Goal: Information Seeking & Learning: Check status

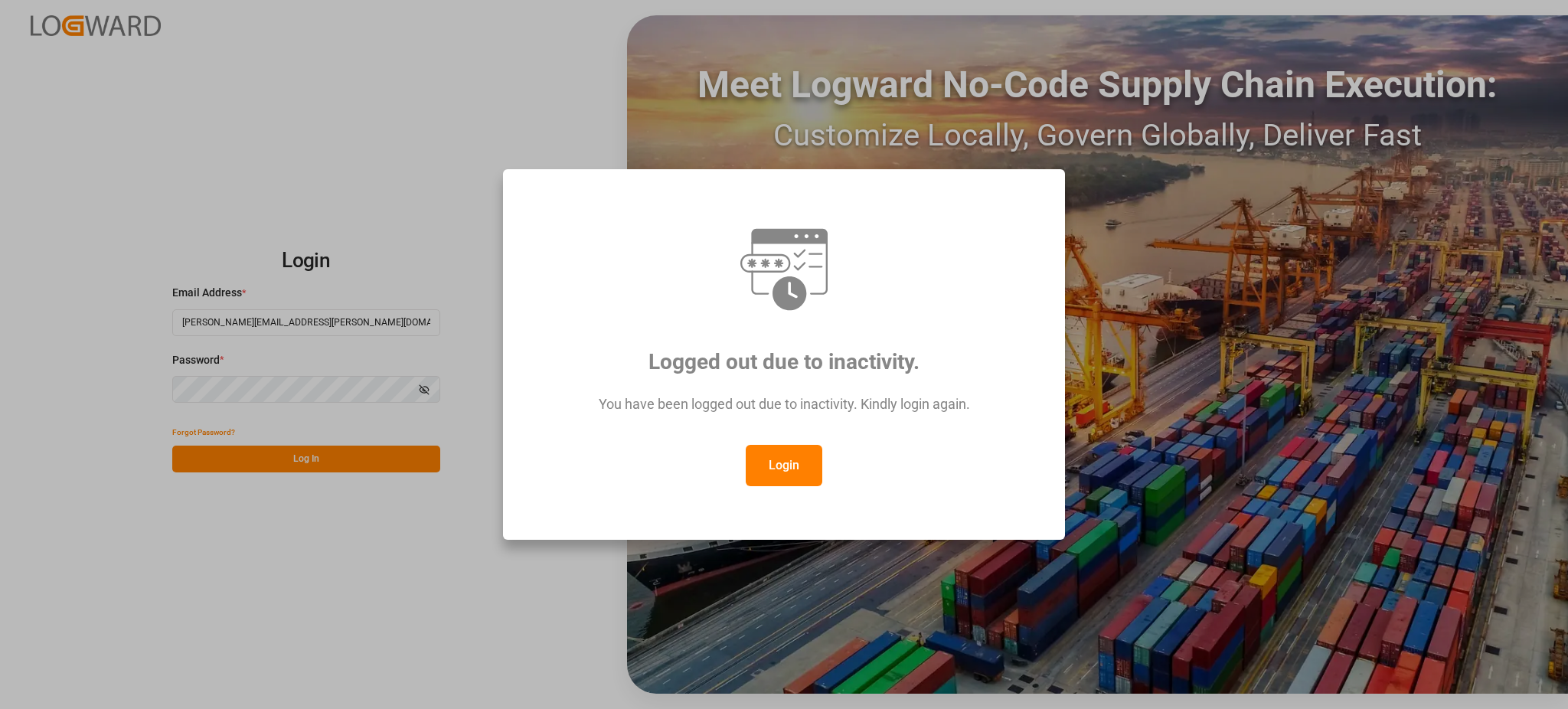
click at [792, 469] on button "Login" at bounding box center [784, 465] width 77 height 41
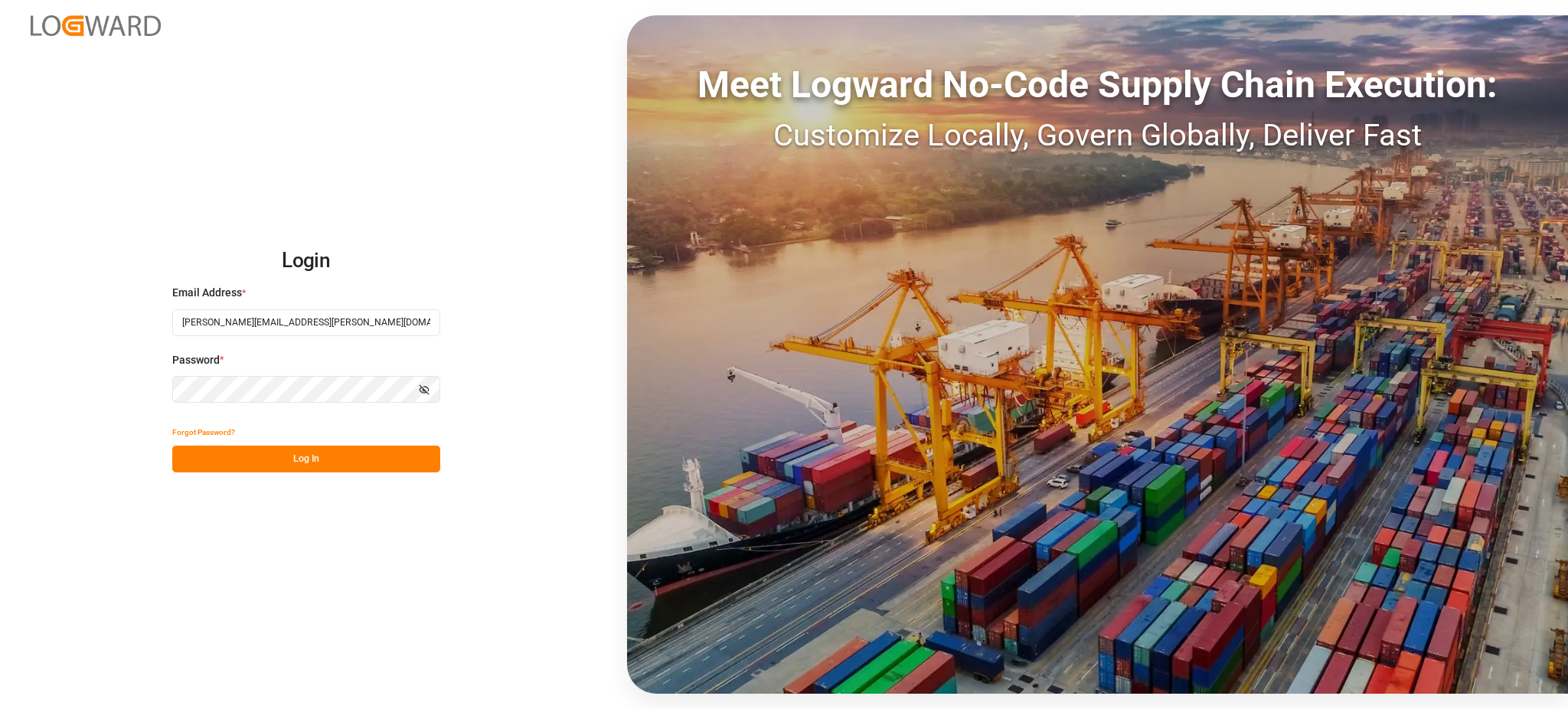
click at [320, 454] on button "Log In" at bounding box center [306, 459] width 268 height 27
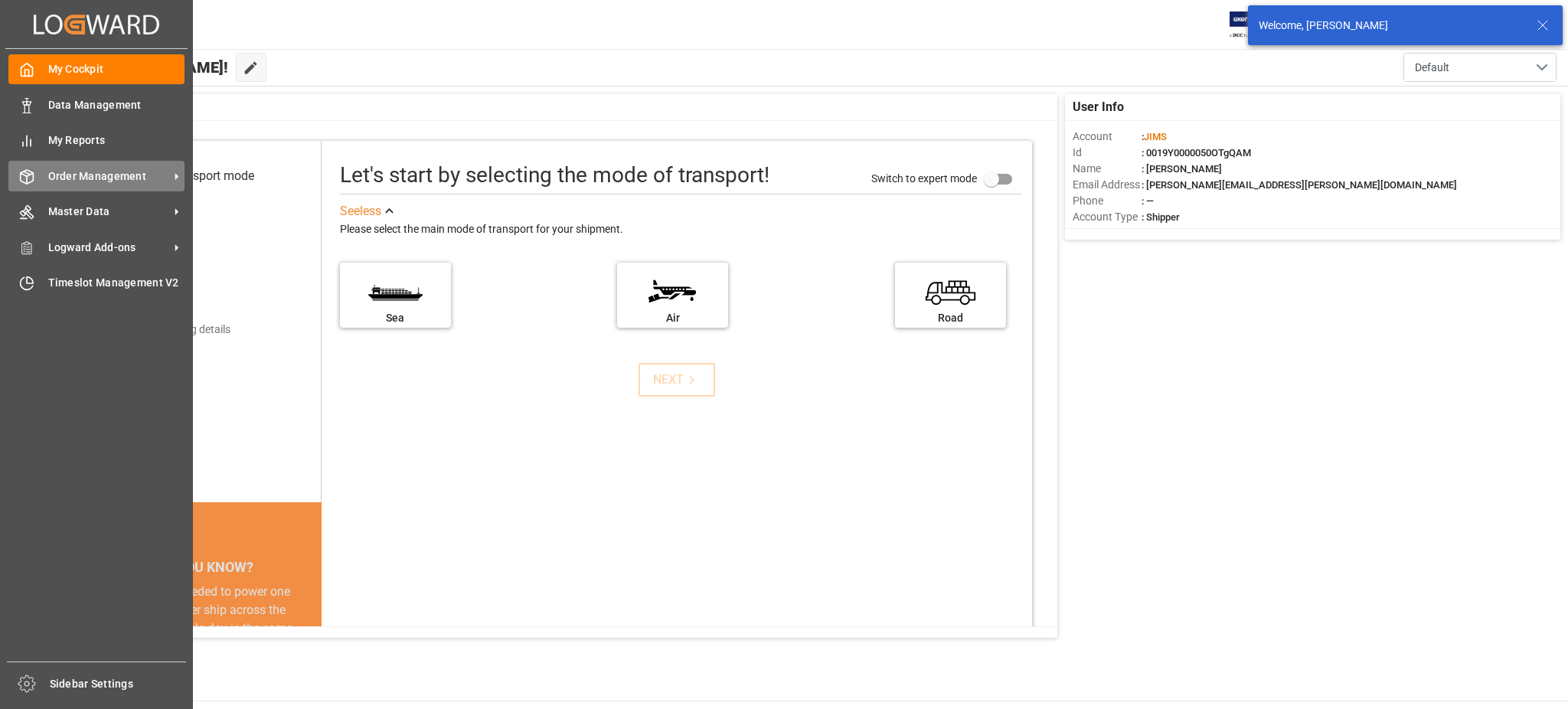
click at [62, 171] on span "Order Management" at bounding box center [108, 177] width 121 height 16
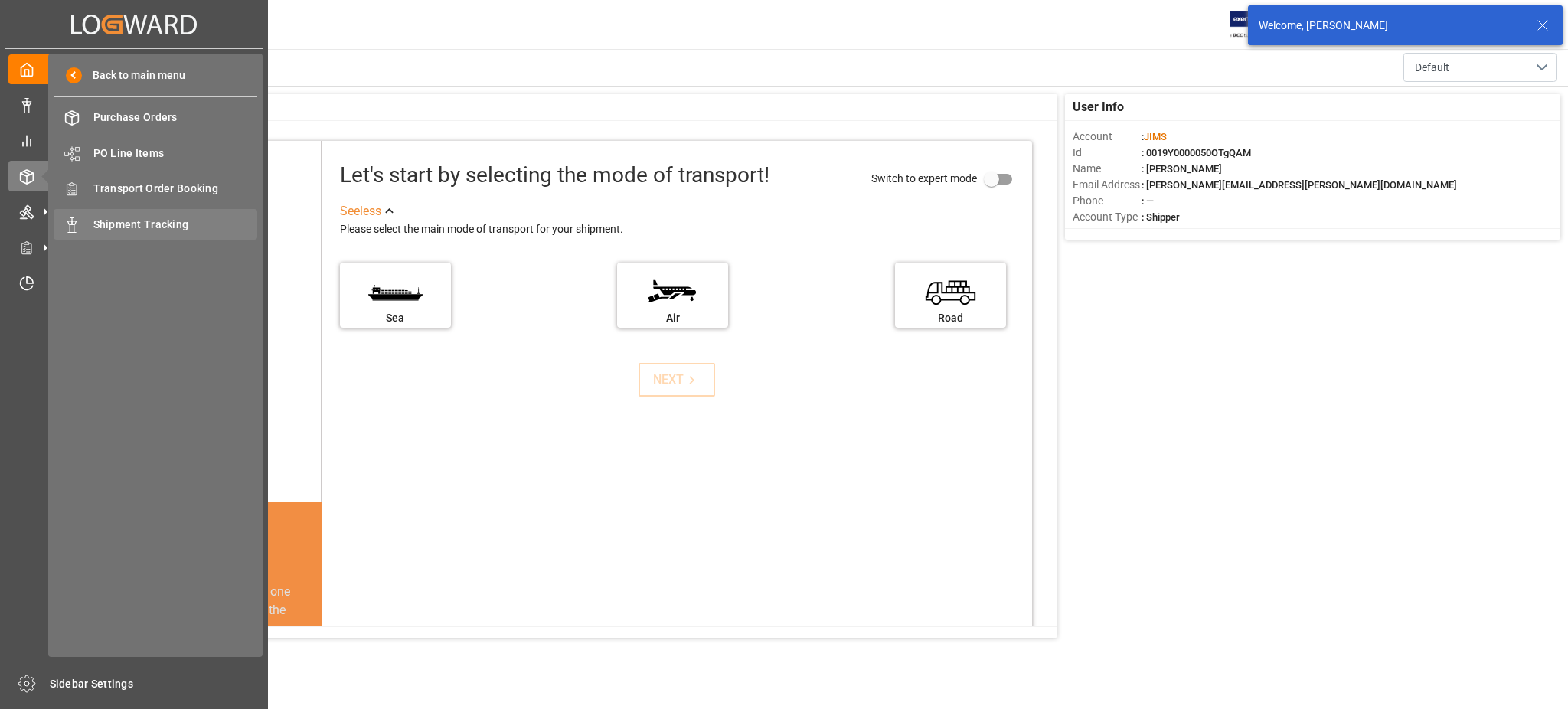
click at [139, 222] on span "Shipment Tracking" at bounding box center [176, 225] width 165 height 16
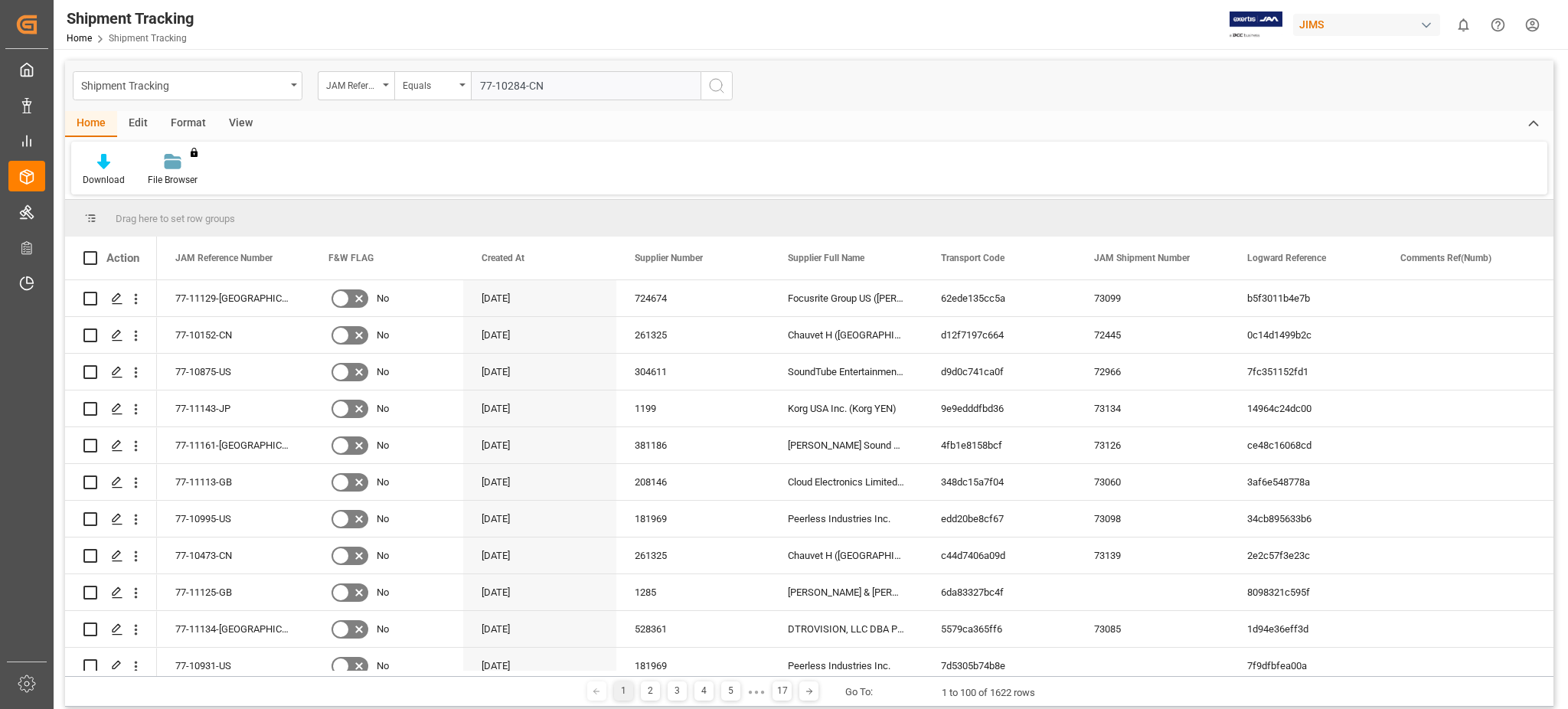
type input "77-10284-CN"
click at [718, 90] on circle "search button" at bounding box center [716, 85] width 13 height 13
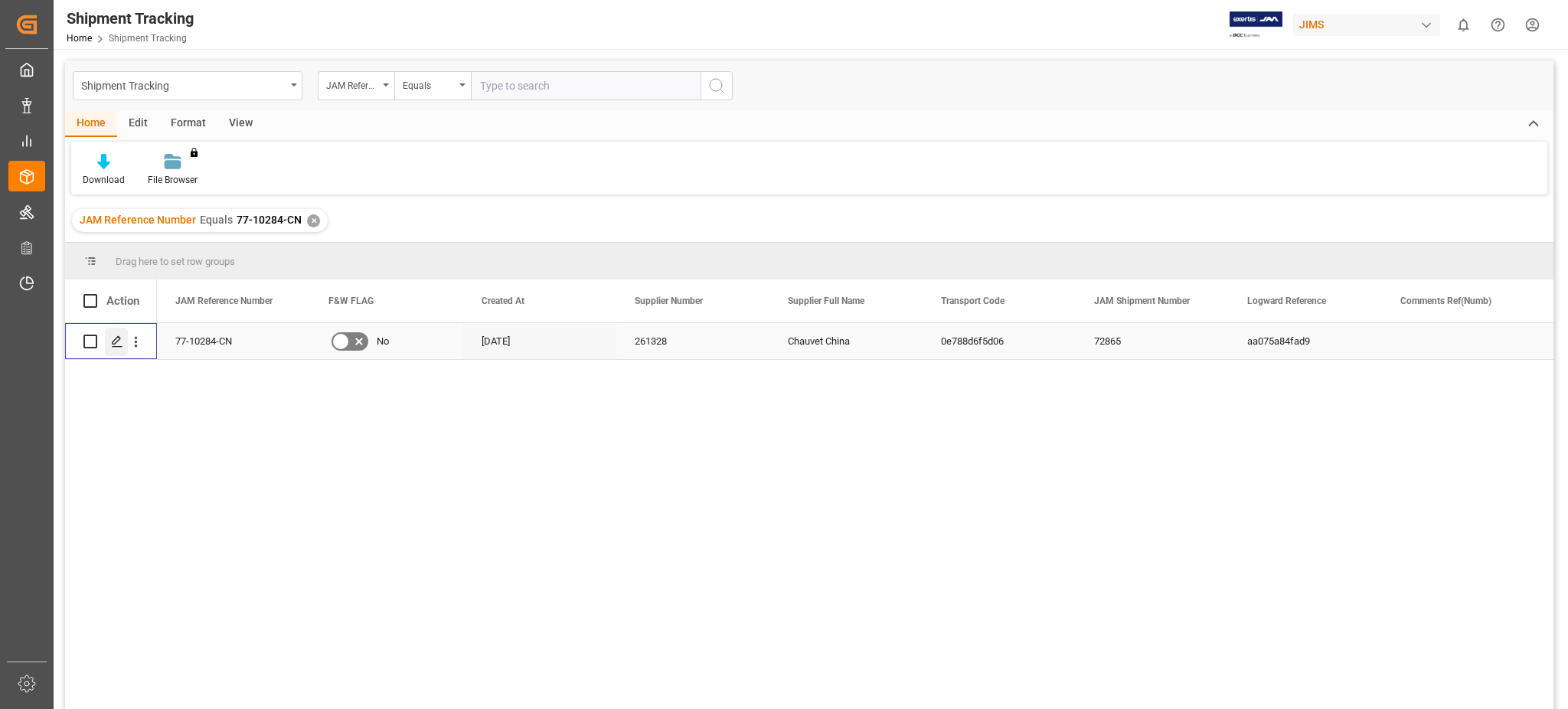
click at [109, 347] on div "Press SPACE to select this row." at bounding box center [115, 341] width 23 height 28
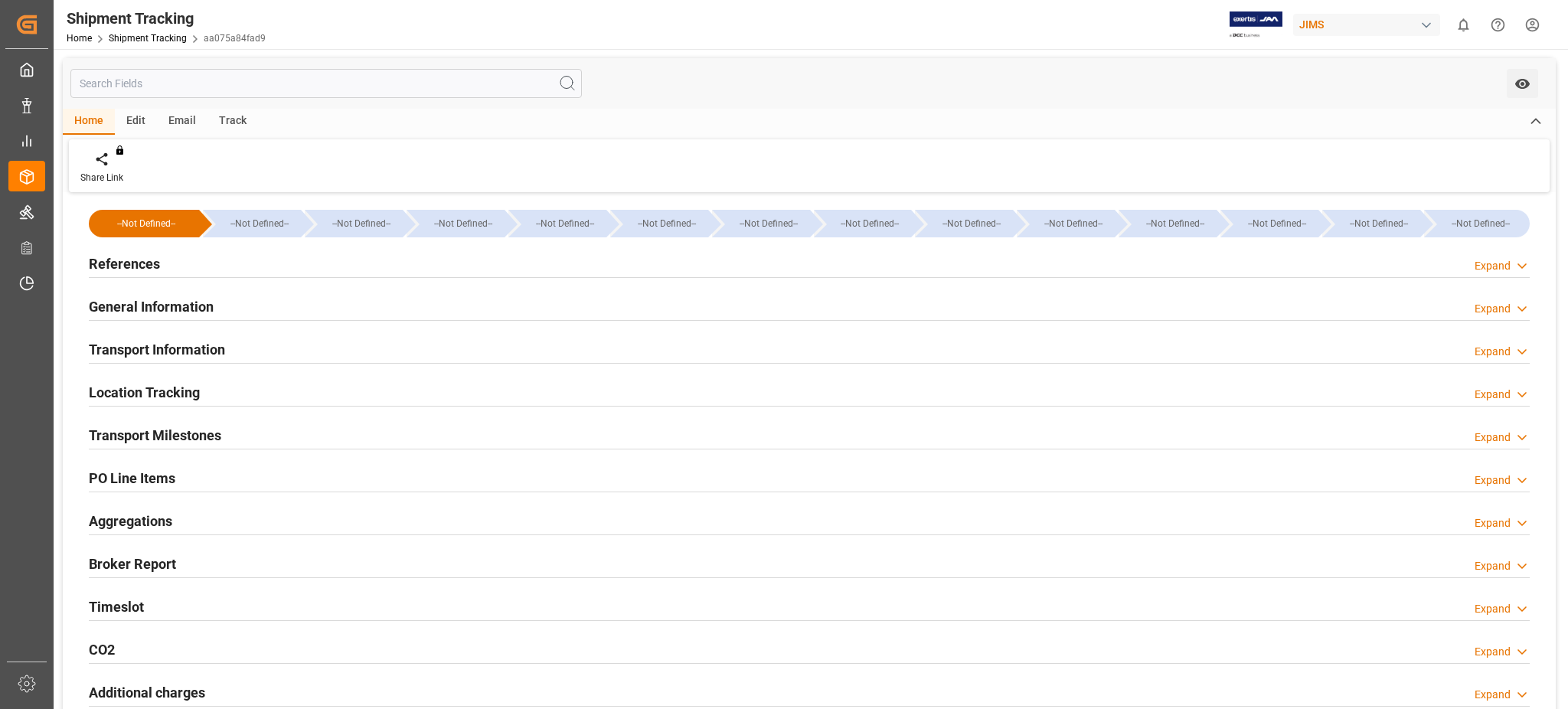
type input "[DATE]"
click at [179, 297] on h2 "General Information" at bounding box center [151, 307] width 124 height 21
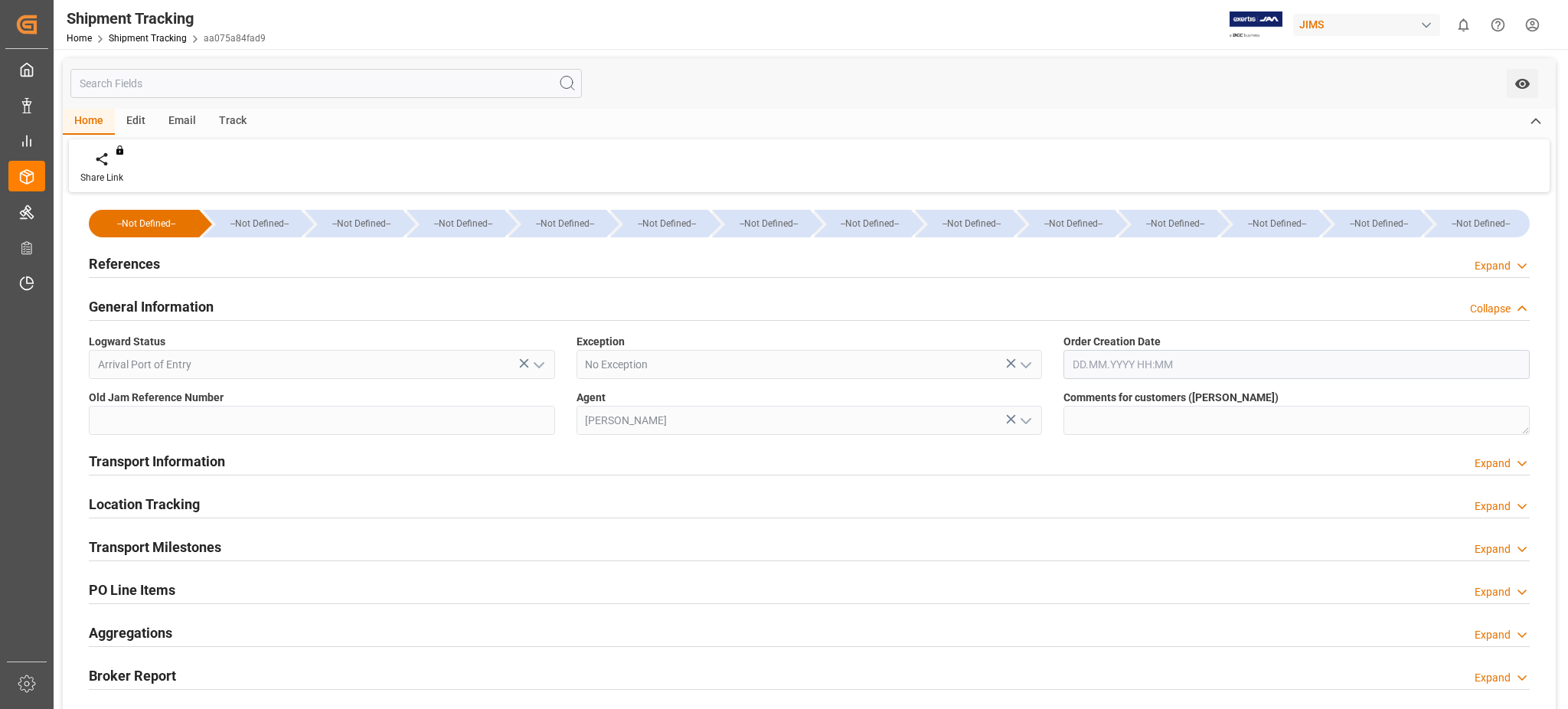
click at [179, 264] on div "References Expand" at bounding box center [809, 262] width 1441 height 29
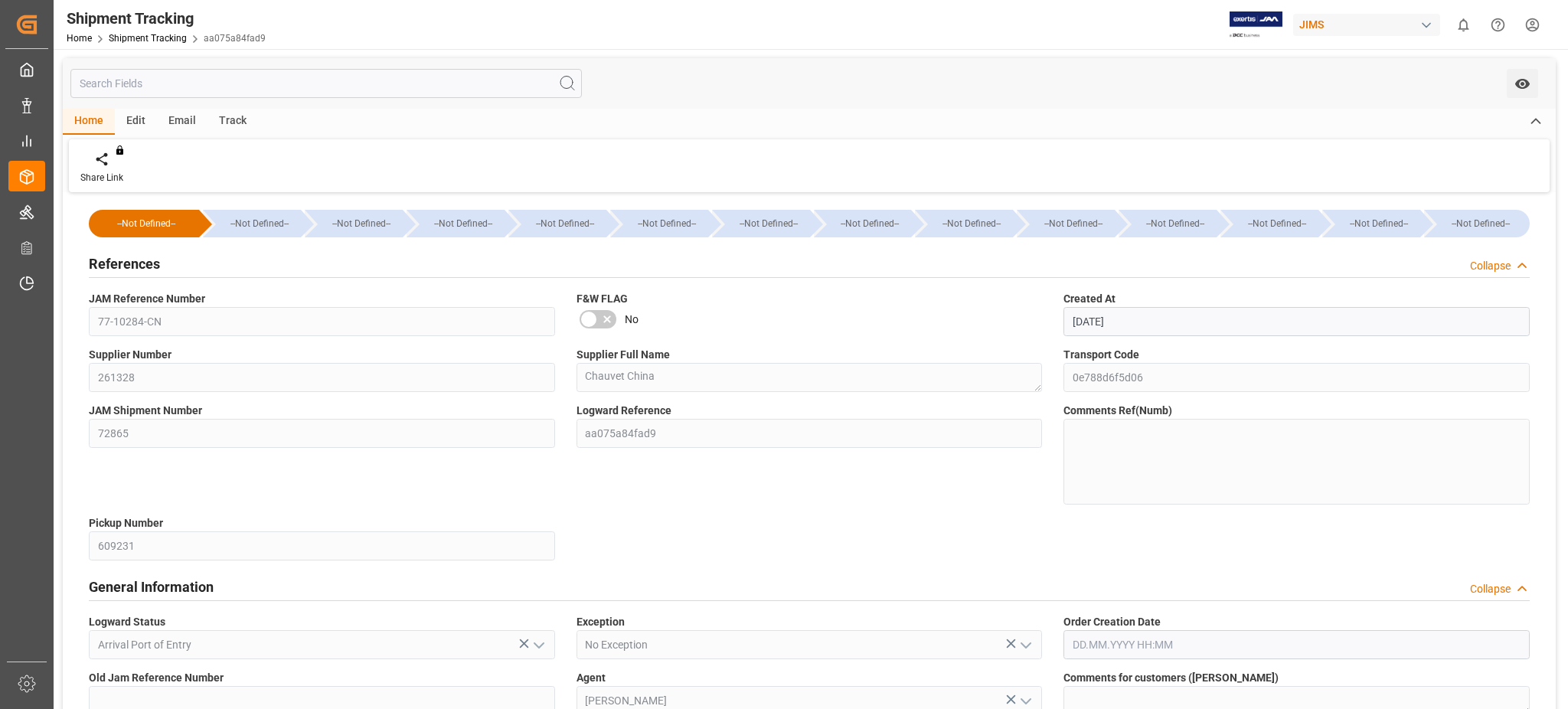
click at [166, 256] on div "References Collapse" at bounding box center [809, 262] width 1441 height 29
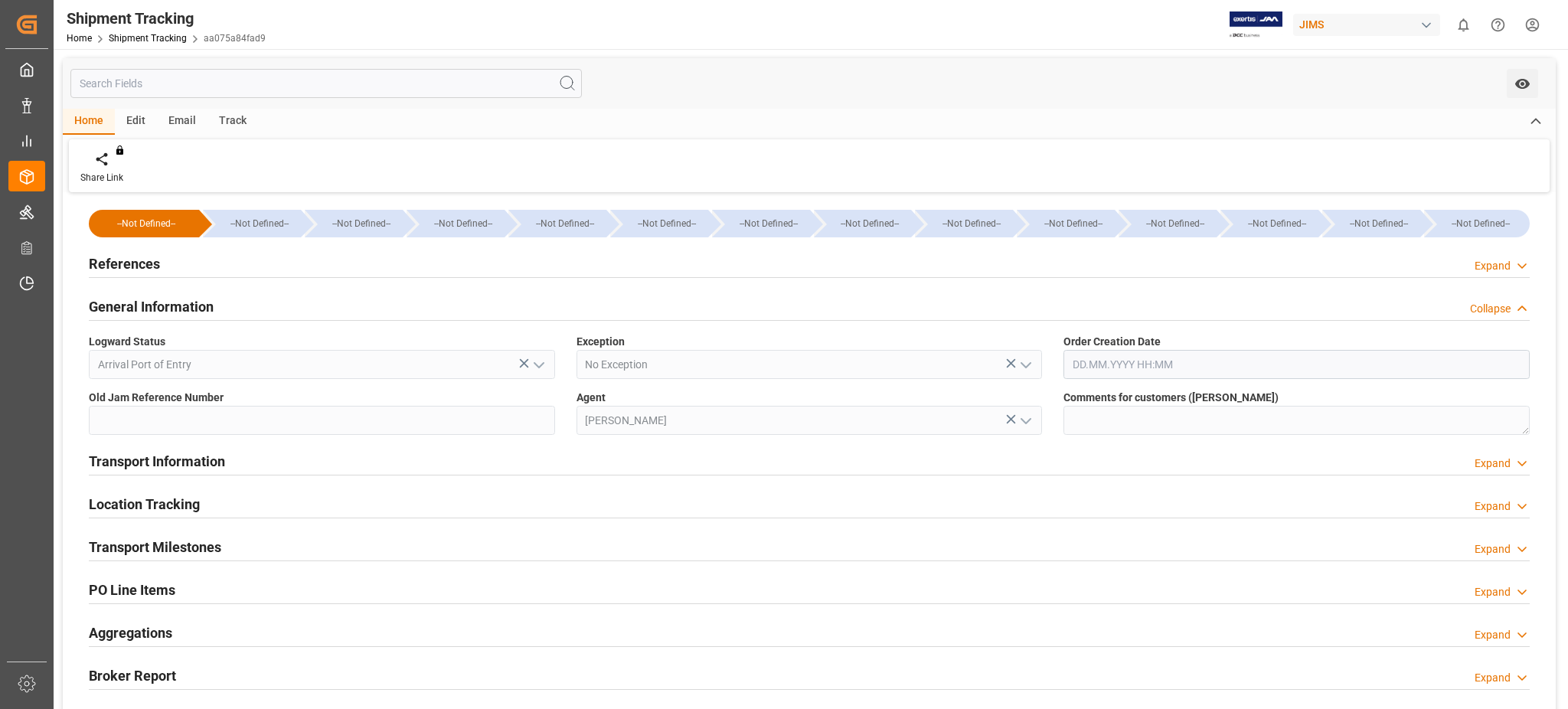
click at [179, 298] on h2 "General Information" at bounding box center [151, 307] width 124 height 21
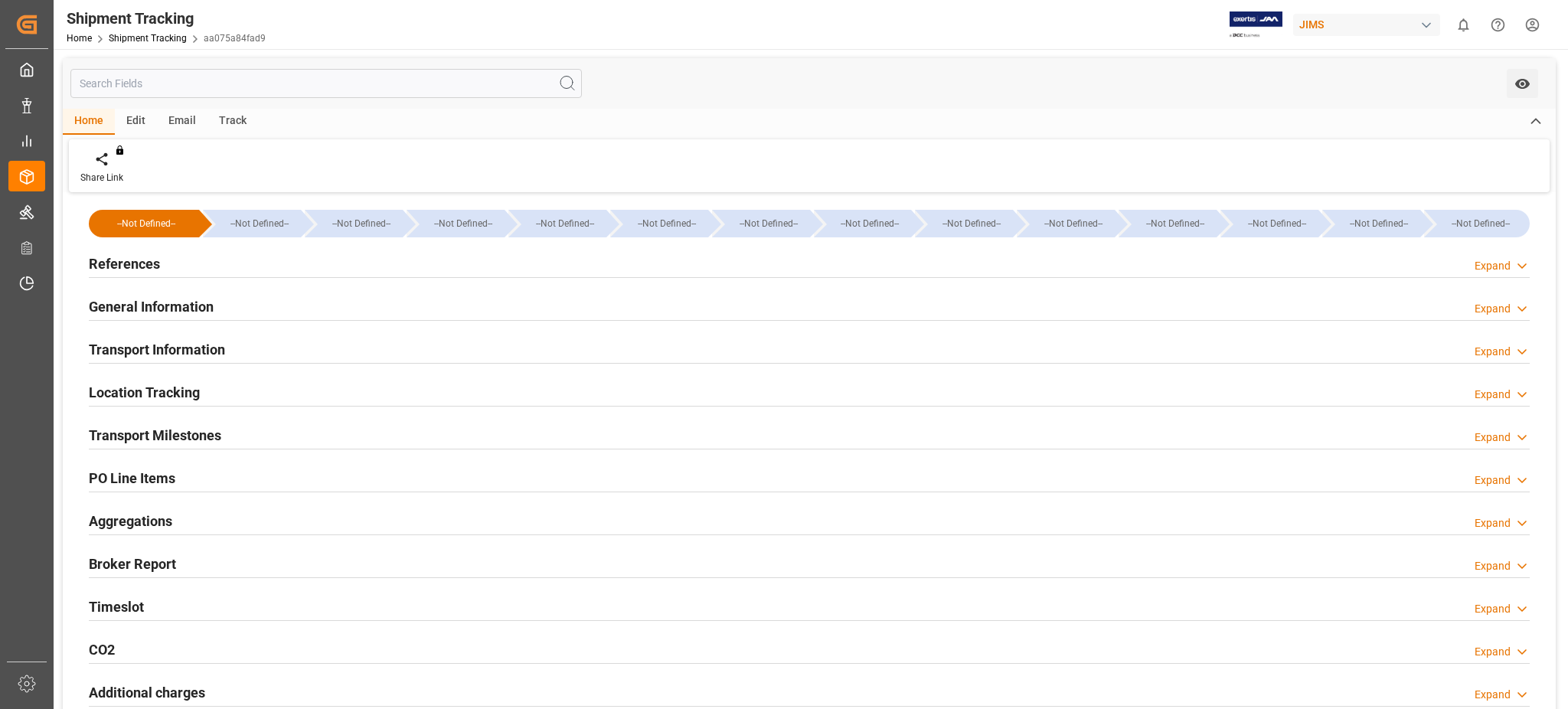
click at [170, 343] on h2 "Transport Information" at bounding box center [156, 349] width 136 height 21
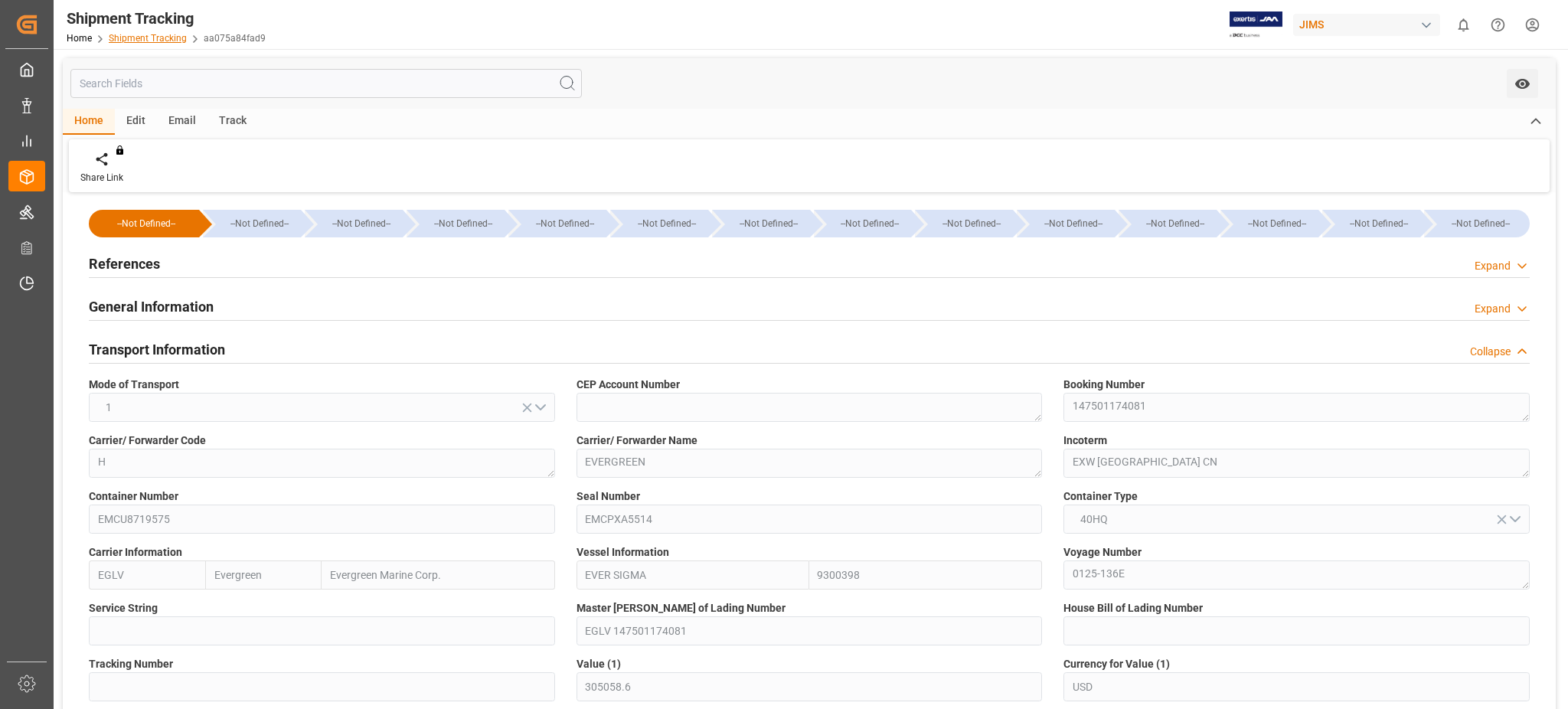
click at [160, 35] on link "Shipment Tracking" at bounding box center [148, 39] width 78 height 11
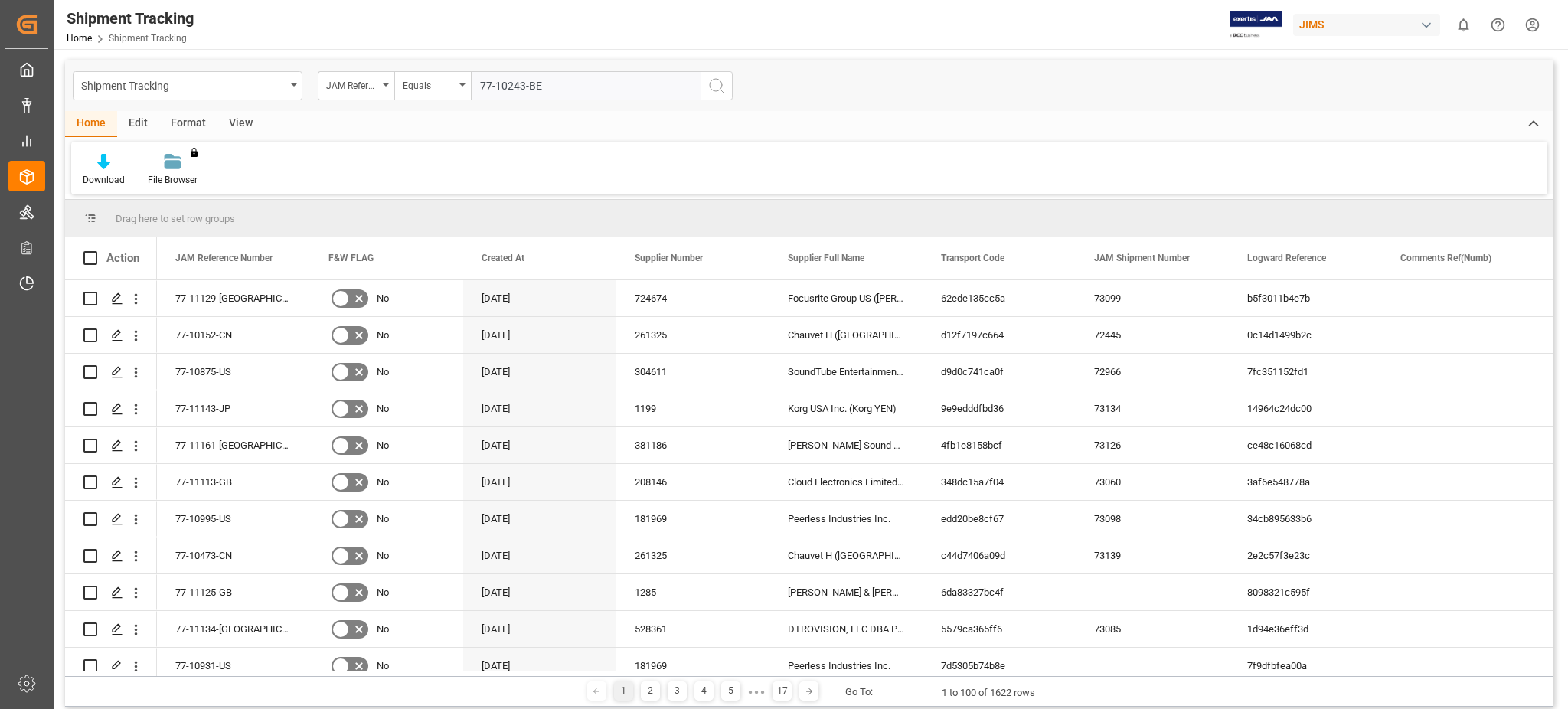
type input "77-10243-BE"
click at [719, 78] on icon "search button" at bounding box center [716, 86] width 18 height 18
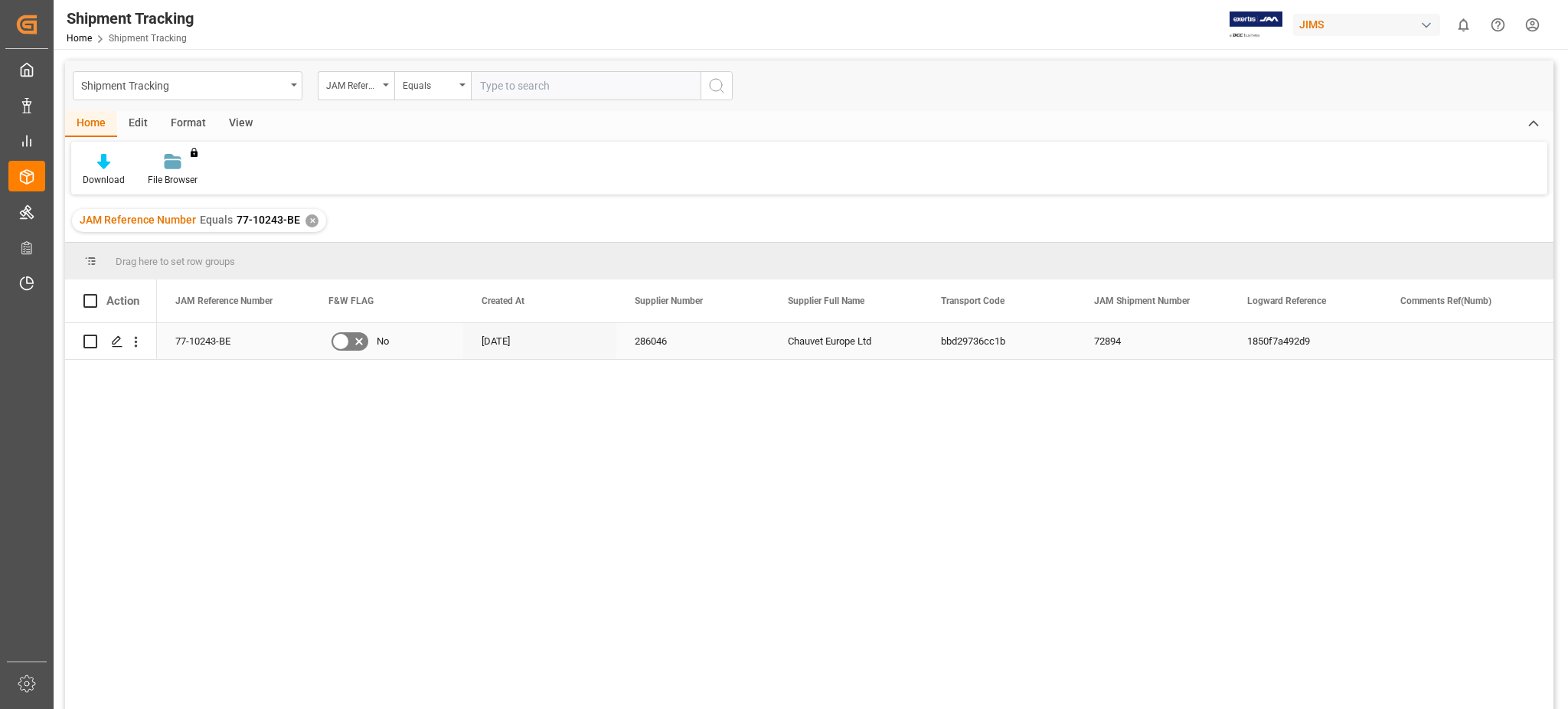
click at [99, 339] on div "Press SPACE to select this row." at bounding box center [111, 341] width 55 height 34
click at [124, 346] on div "Press SPACE to select this row." at bounding box center [115, 341] width 23 height 28
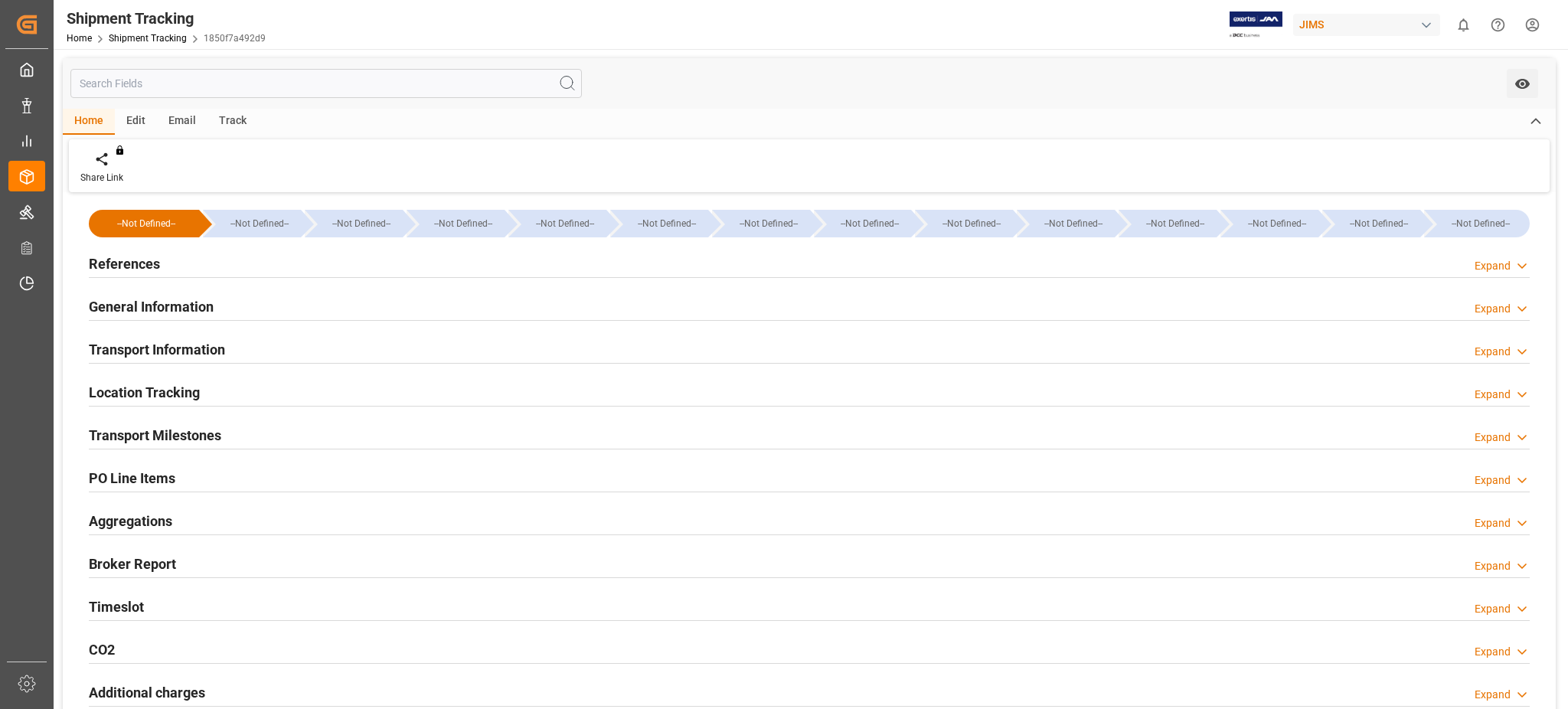
type input "9253727"
type input "24825.8"
click at [151, 272] on h2 "References" at bounding box center [124, 263] width 71 height 21
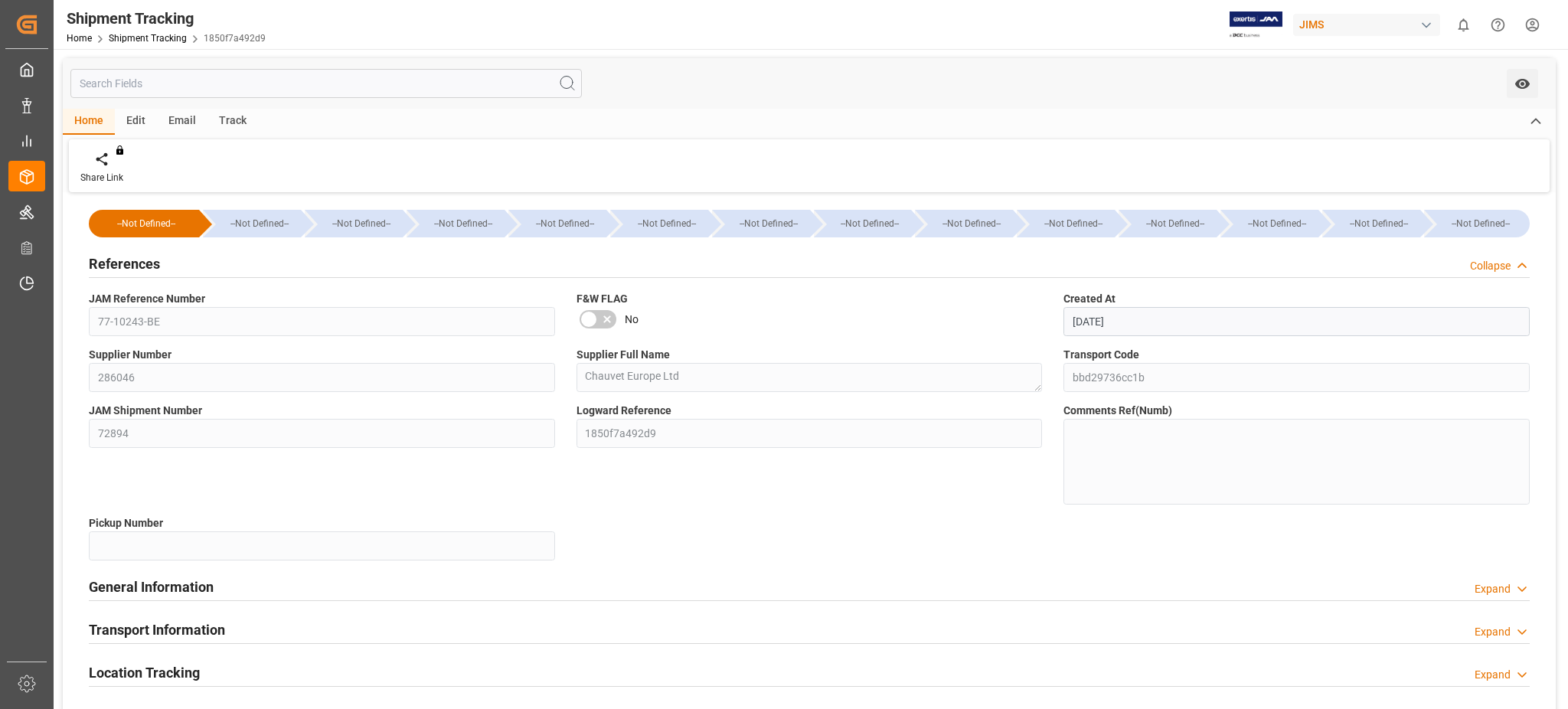
click at [151, 272] on h2 "References" at bounding box center [124, 263] width 71 height 21
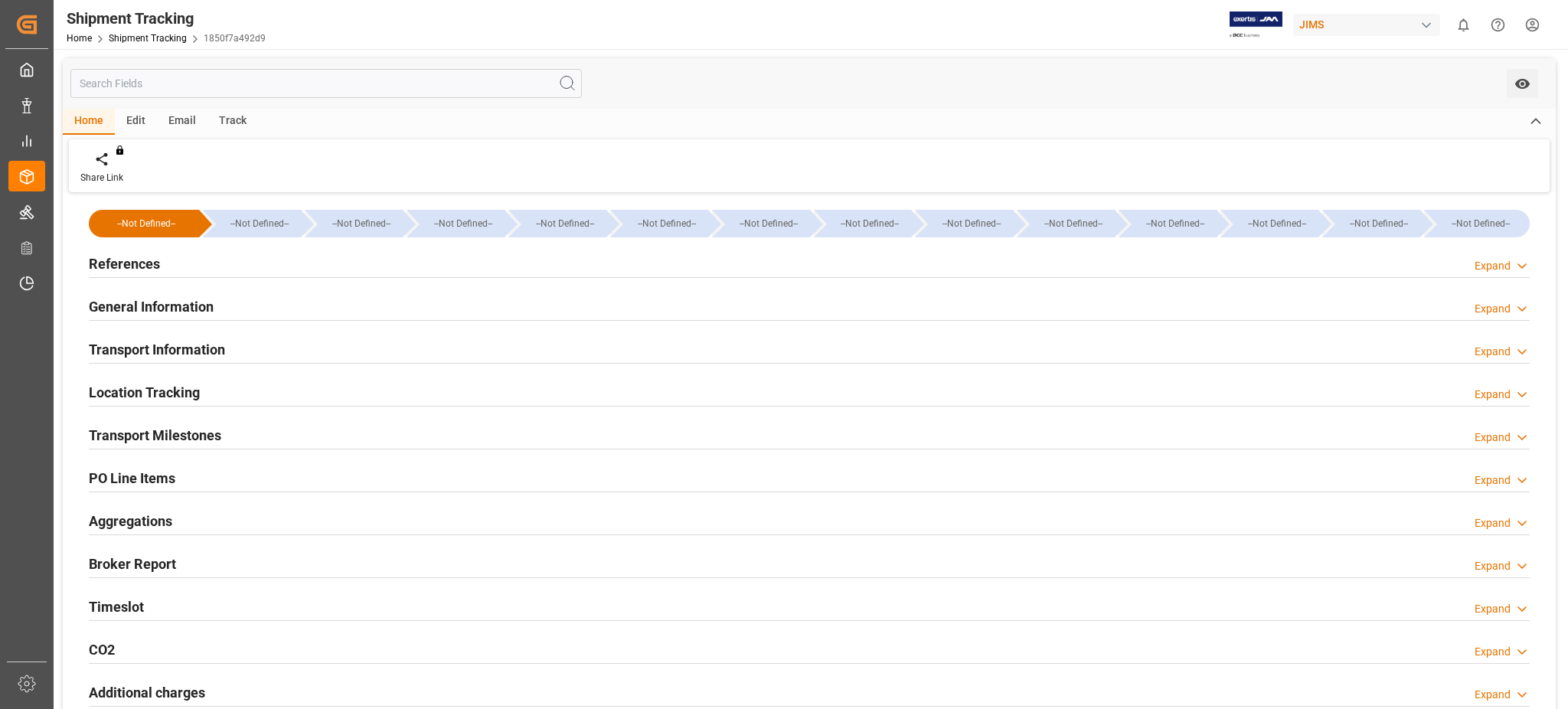
click at [167, 307] on h2 "General Information" at bounding box center [151, 307] width 124 height 21
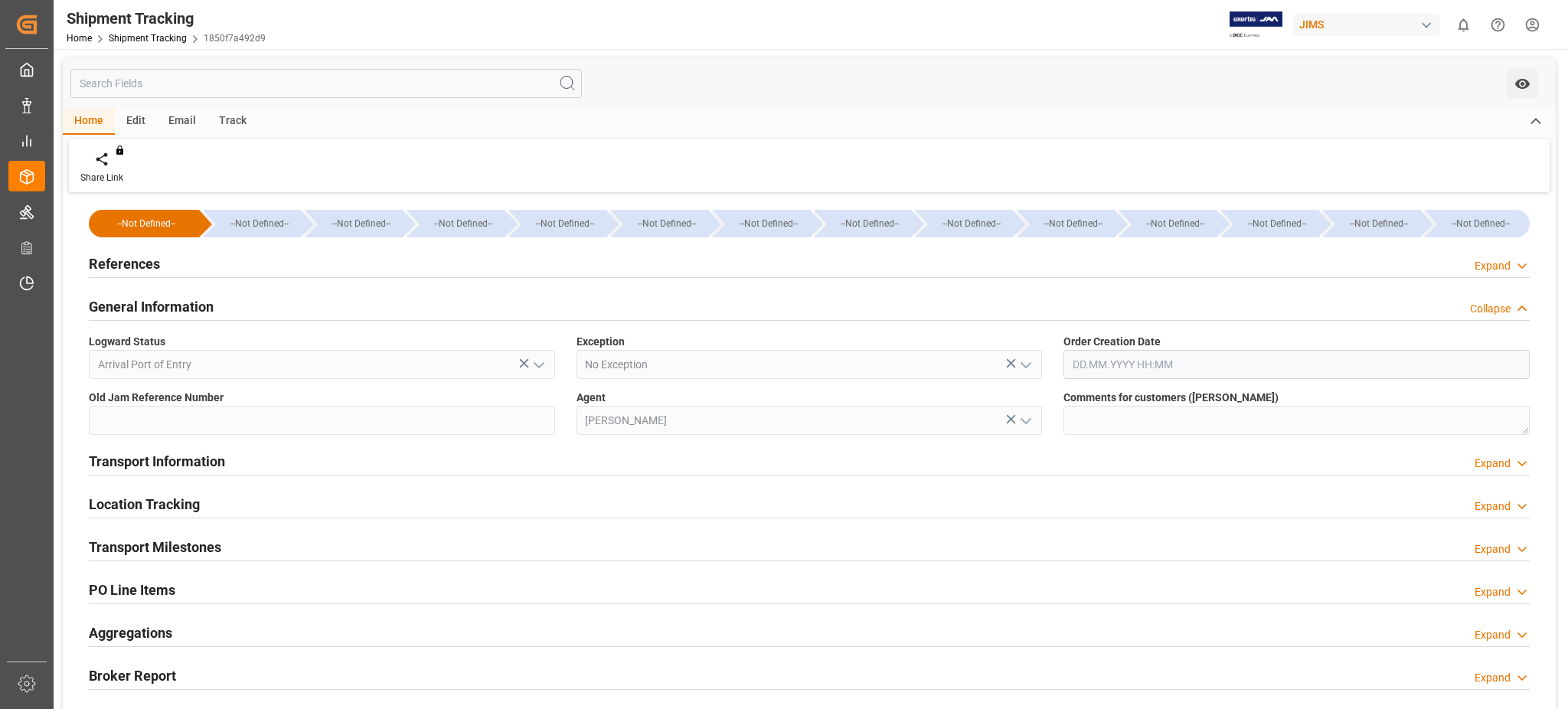
click at [167, 305] on h2 "General Information" at bounding box center [151, 307] width 124 height 21
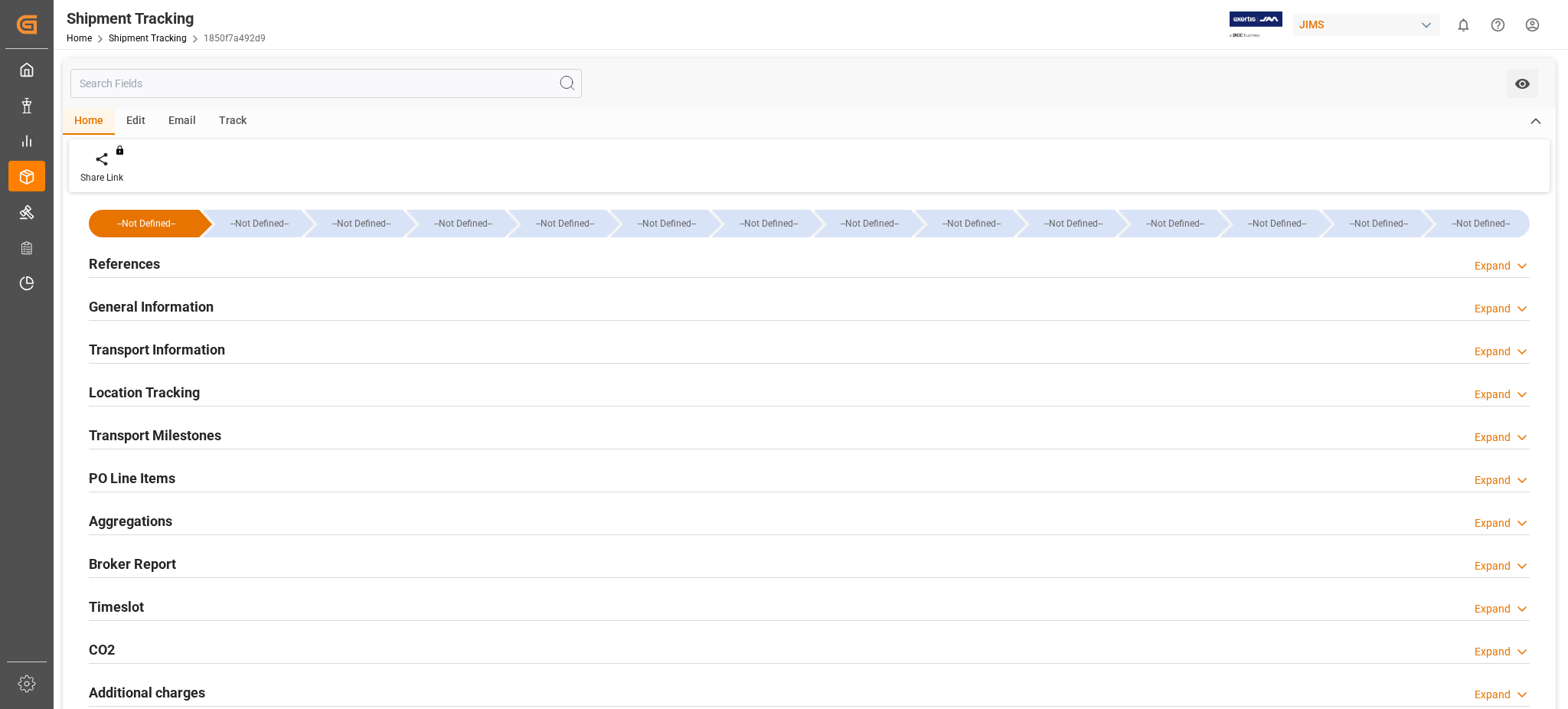
click at [185, 344] on h2 "Transport Information" at bounding box center [156, 349] width 136 height 21
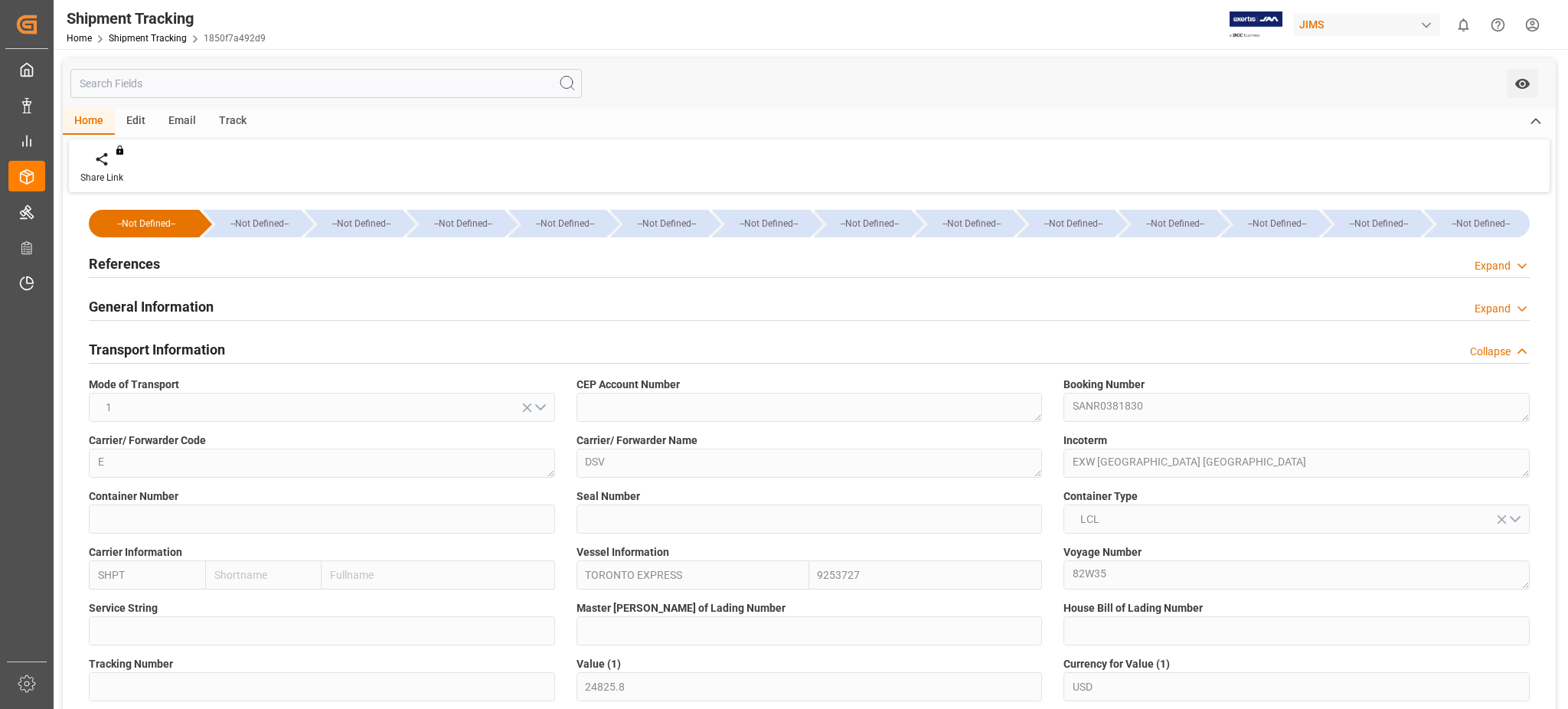
click at [170, 344] on h2 "Transport Information" at bounding box center [156, 349] width 136 height 21
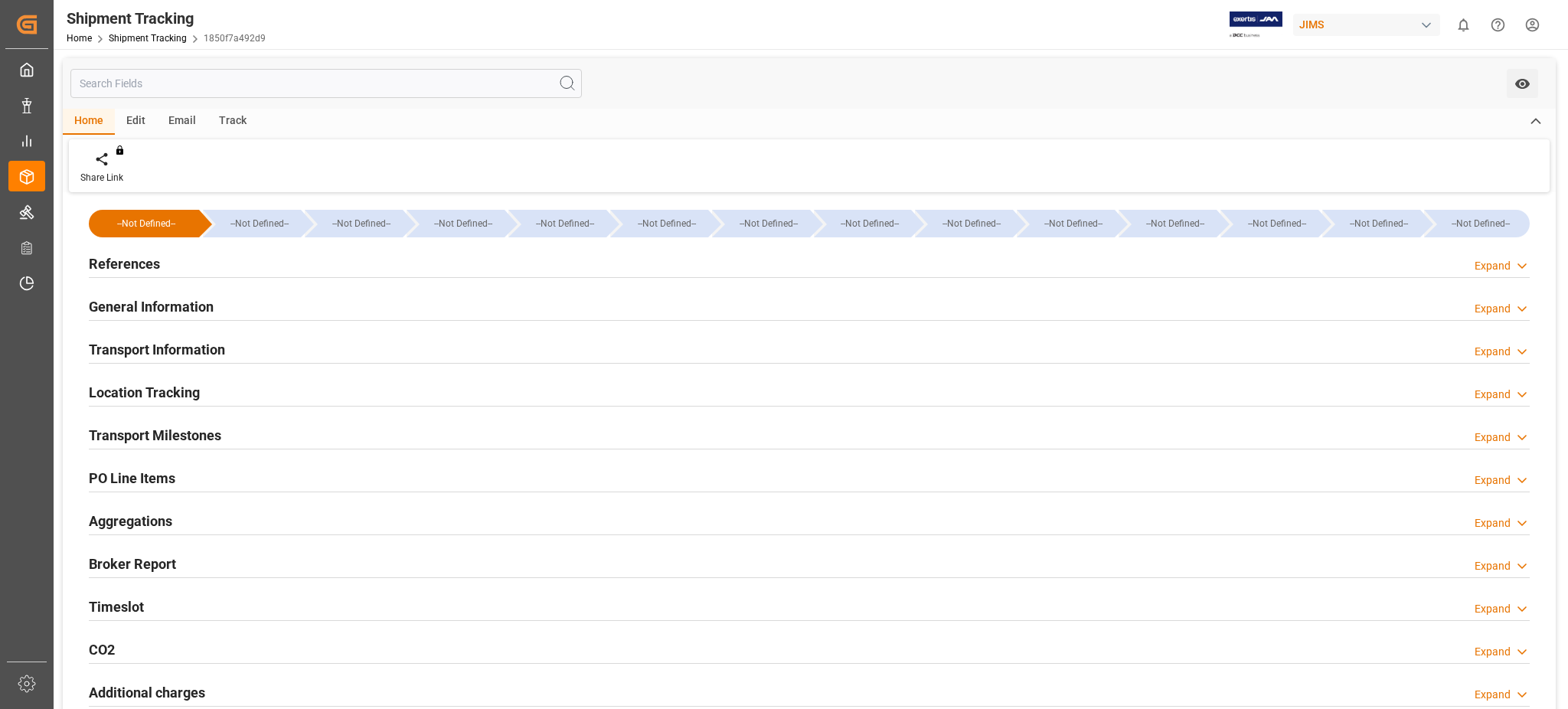
click at [180, 433] on h2 "Transport Milestones" at bounding box center [154, 435] width 133 height 21
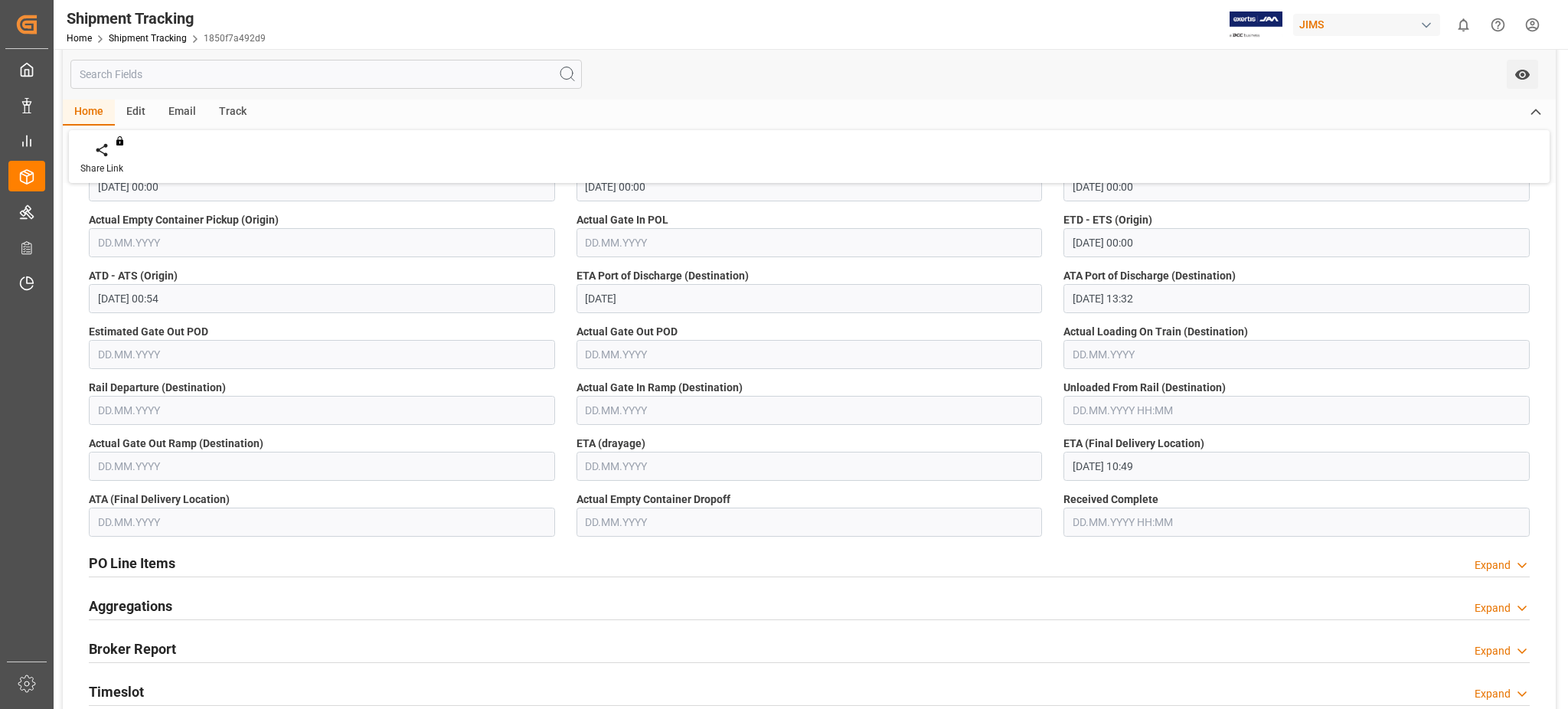
scroll to position [204, 0]
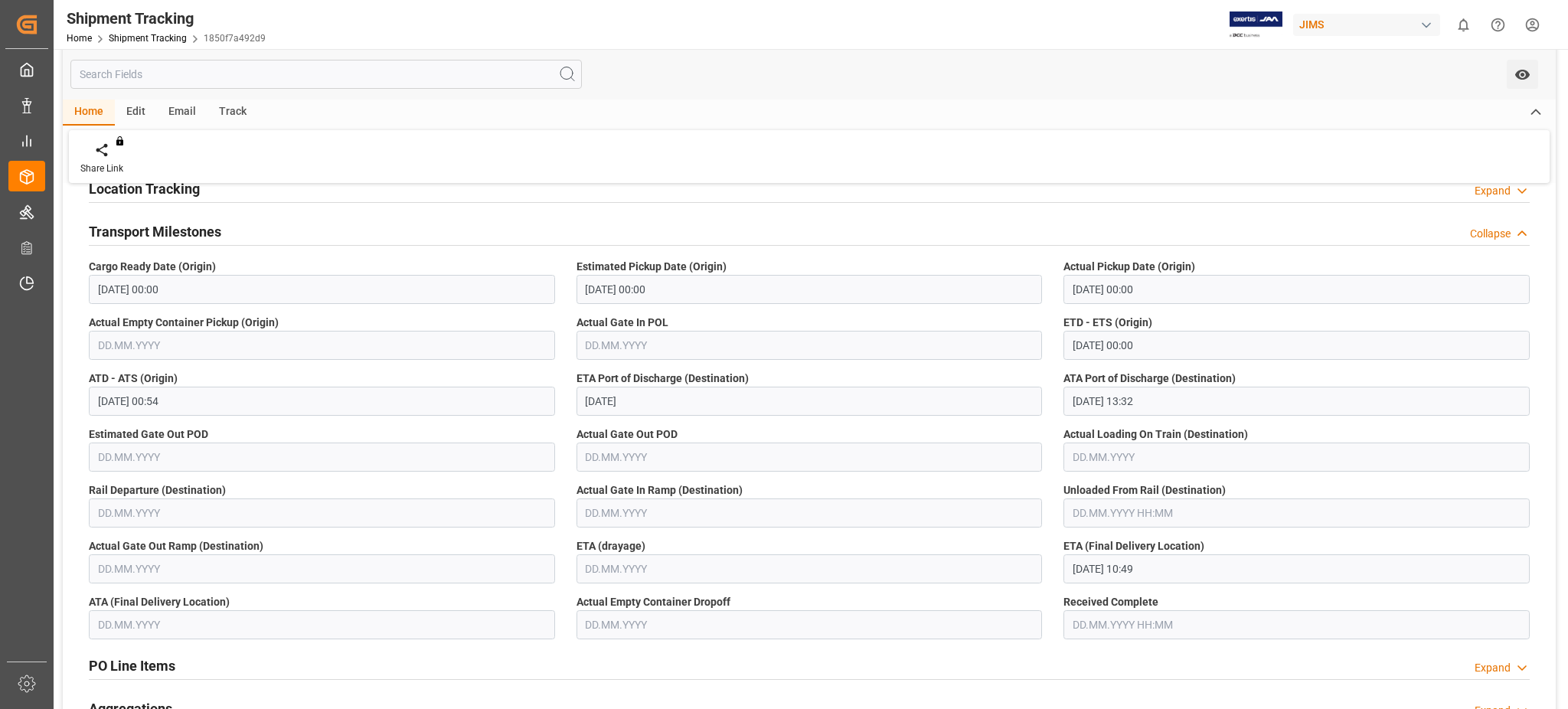
click at [128, 229] on h2 "Transport Milestones" at bounding box center [154, 231] width 133 height 21
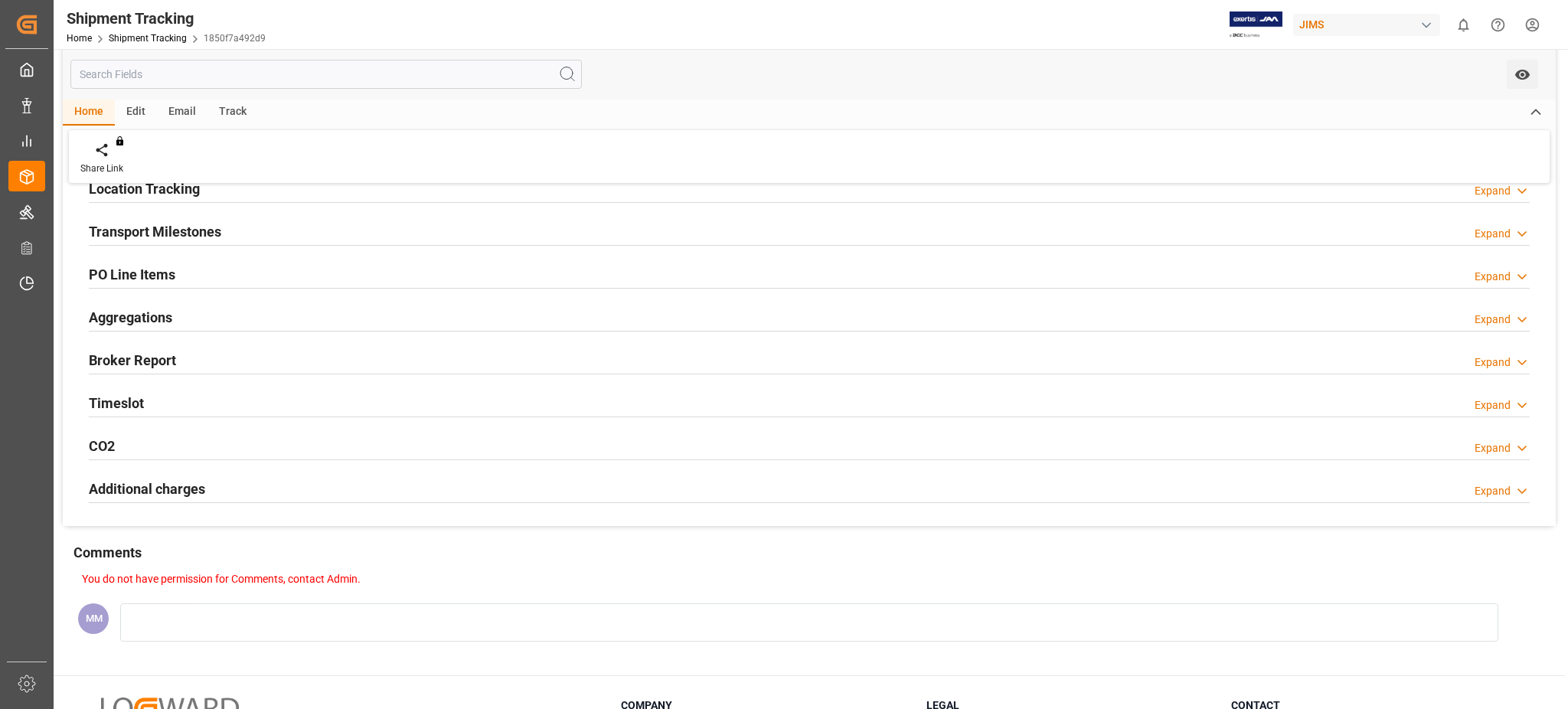
click at [169, 388] on div "Timeslot Expand" at bounding box center [809, 402] width 1441 height 29
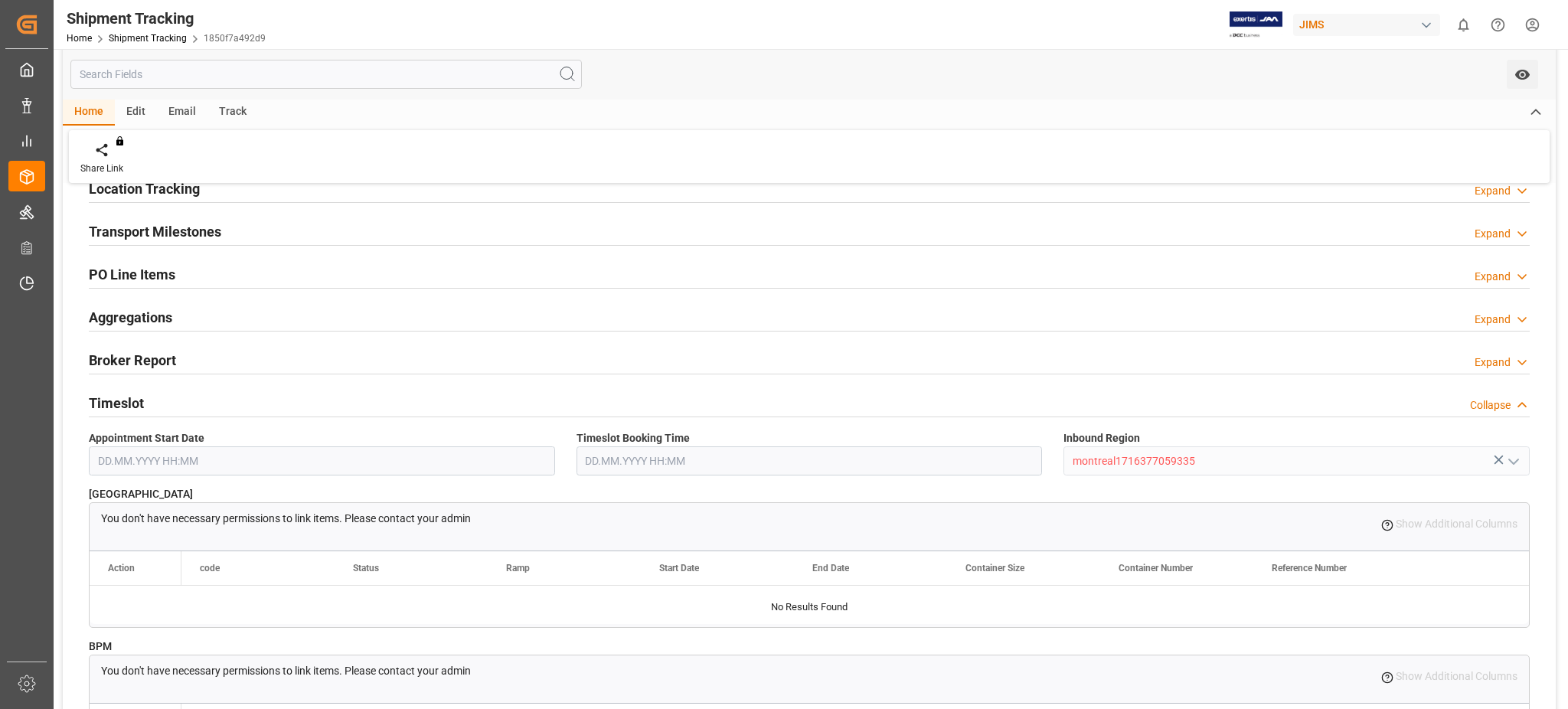
click at [169, 388] on div "Timeslot Collapse" at bounding box center [809, 402] width 1441 height 29
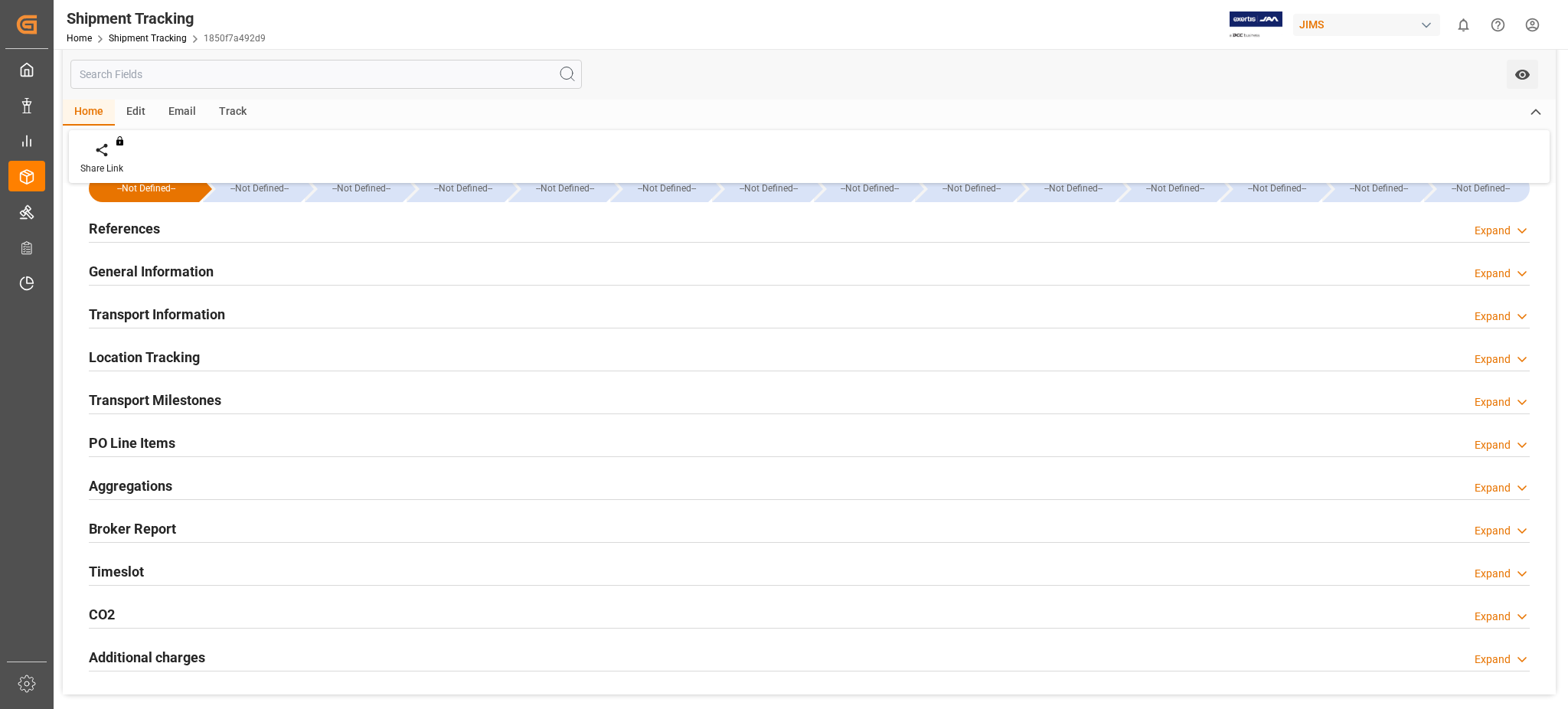
scroll to position [0, 0]
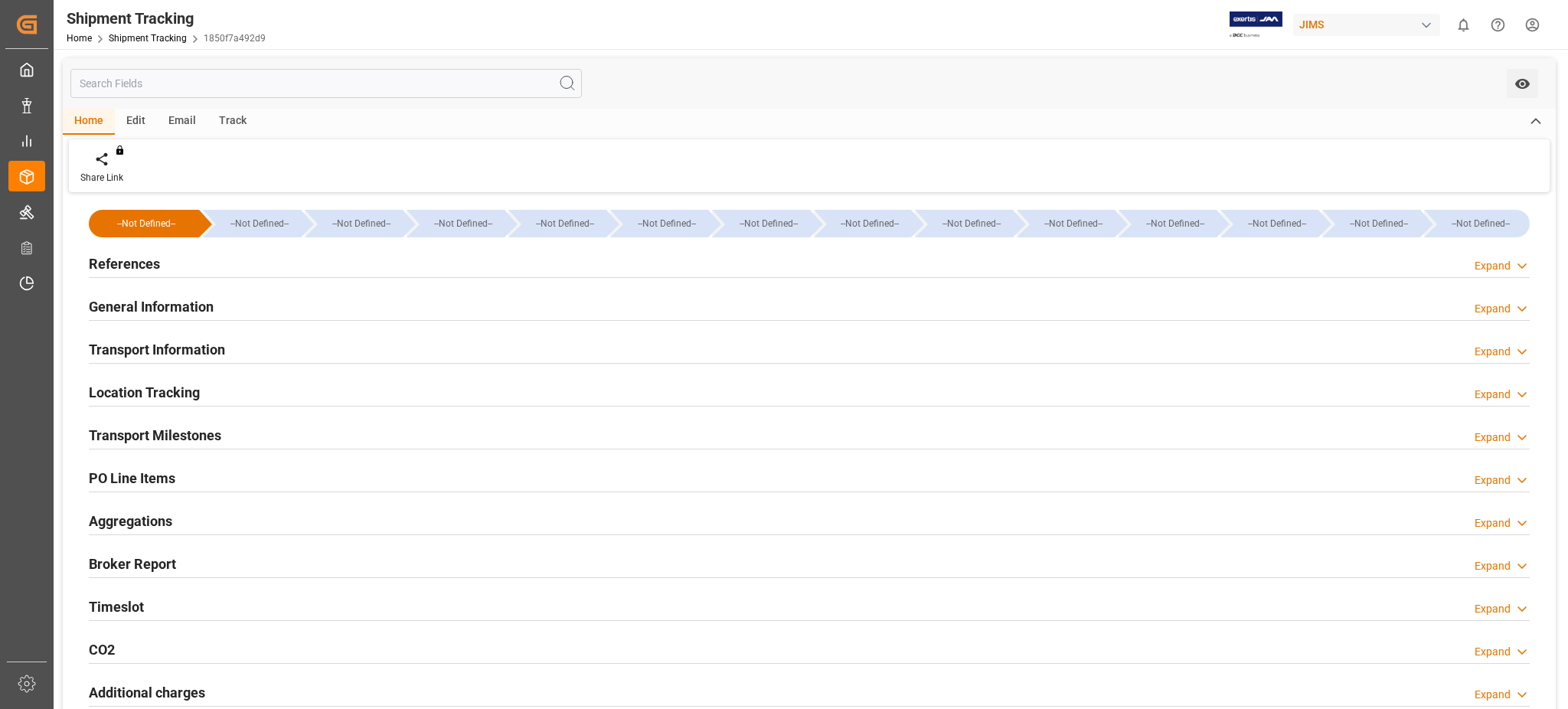
click at [138, 259] on h2 "References" at bounding box center [124, 263] width 71 height 21
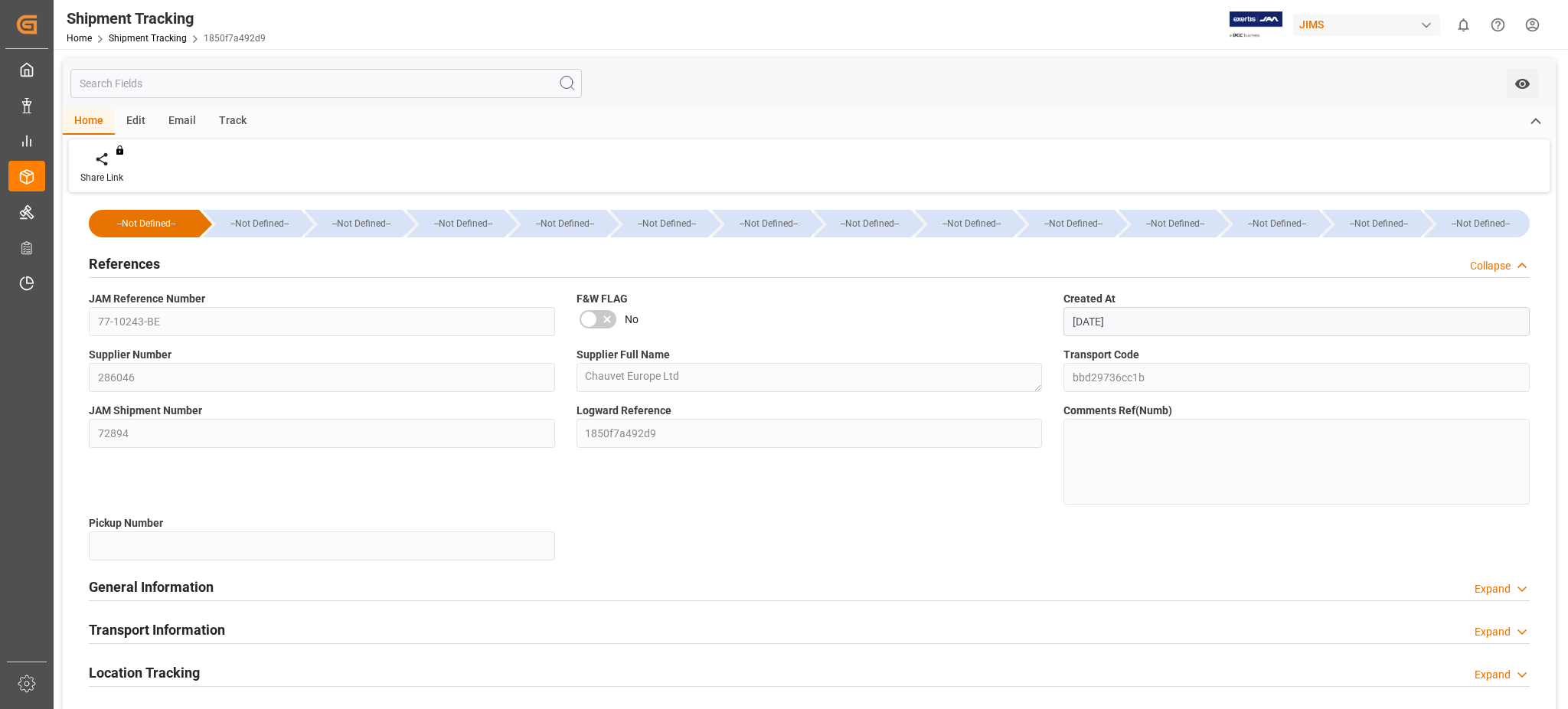
click at [139, 258] on h2 "References" at bounding box center [124, 263] width 71 height 21
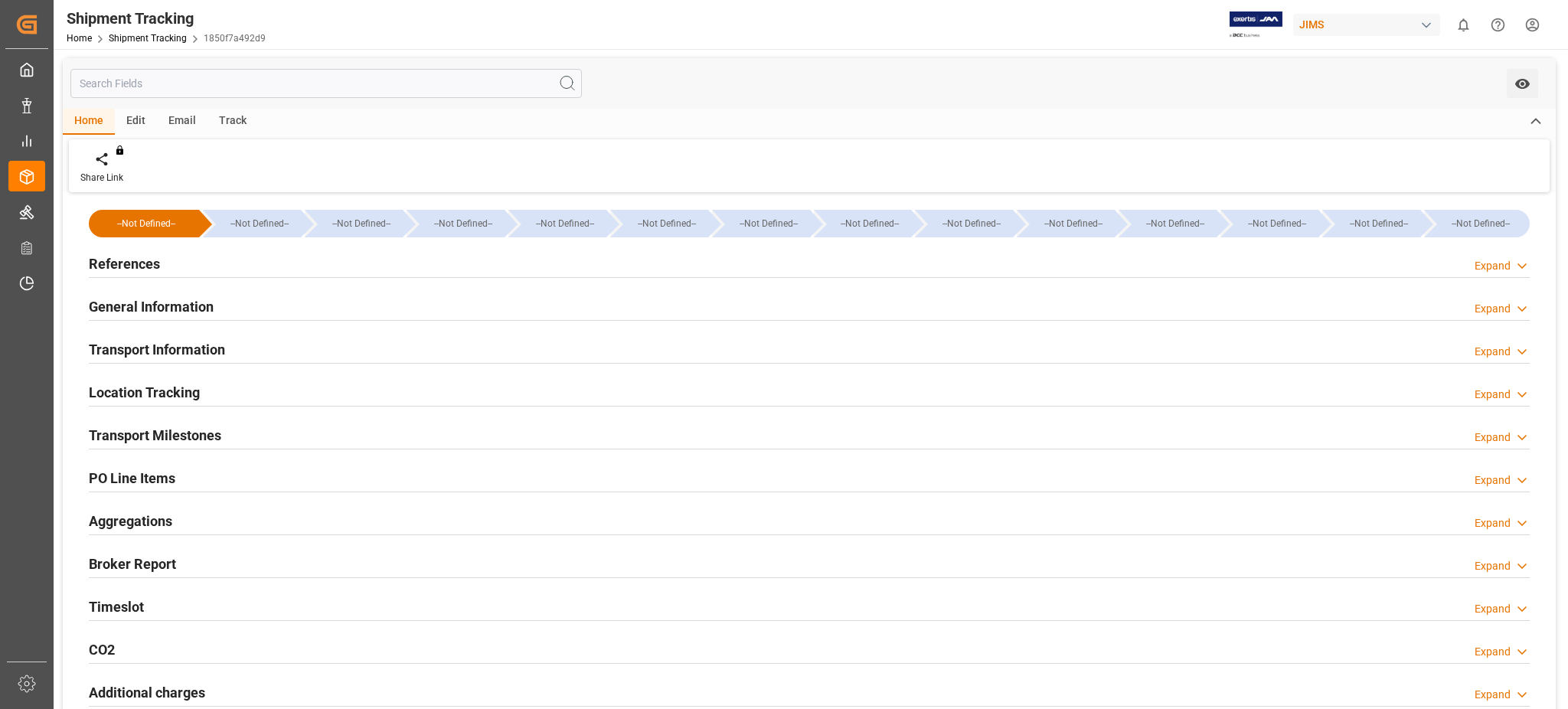
click at [163, 429] on h2 "Transport Milestones" at bounding box center [154, 435] width 133 height 21
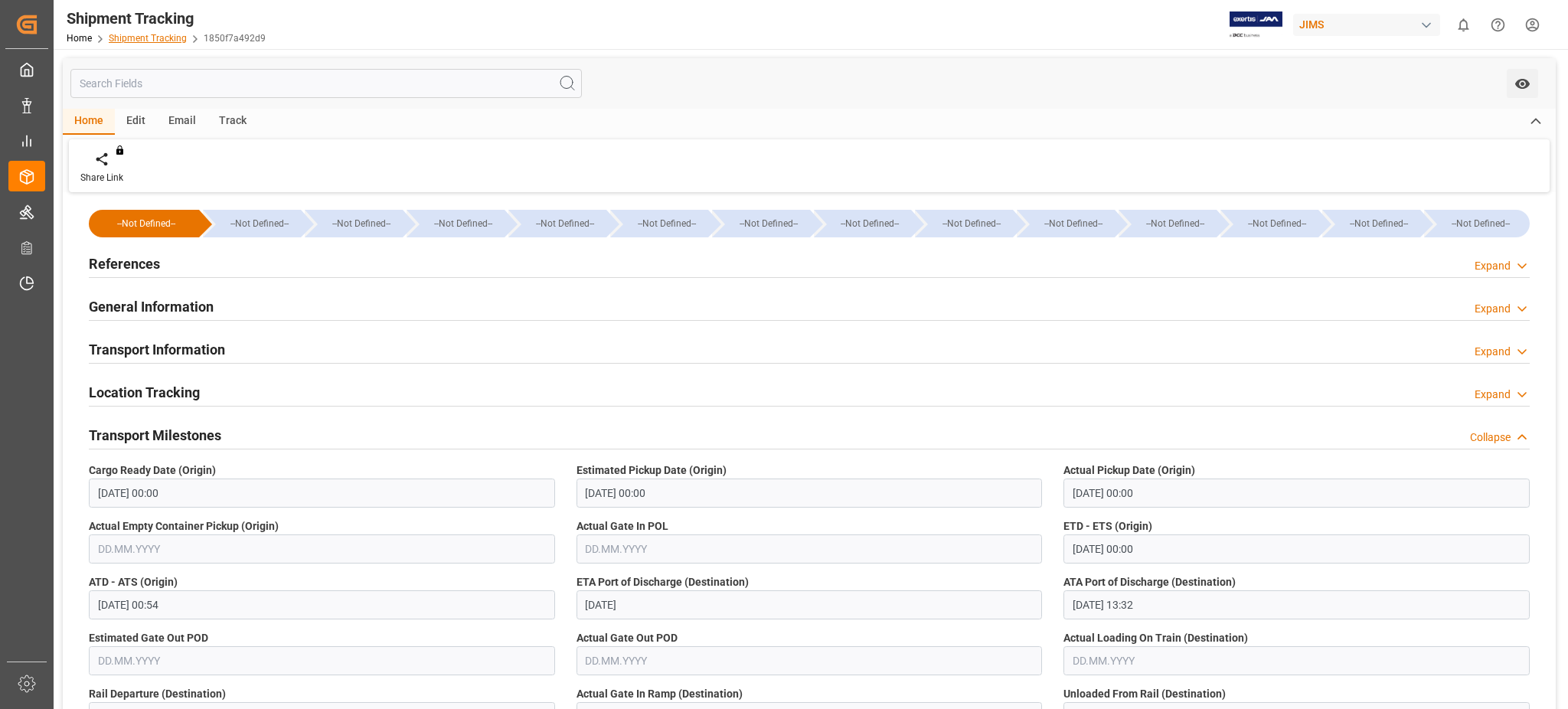
click at [154, 38] on link "Shipment Tracking" at bounding box center [148, 39] width 78 height 11
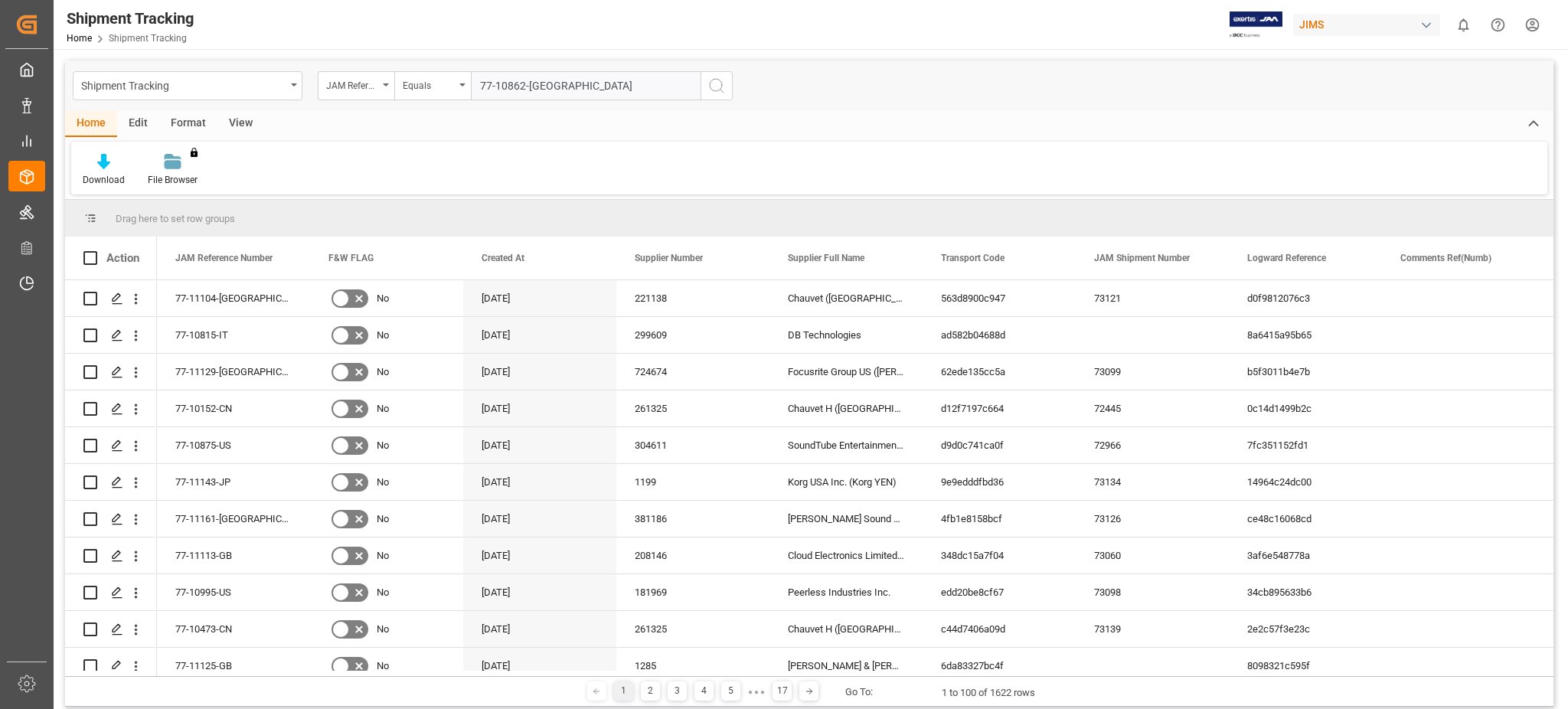
type input "77-10862-[GEOGRAPHIC_DATA]"
click at [712, 81] on icon "search button" at bounding box center [716, 86] width 18 height 18
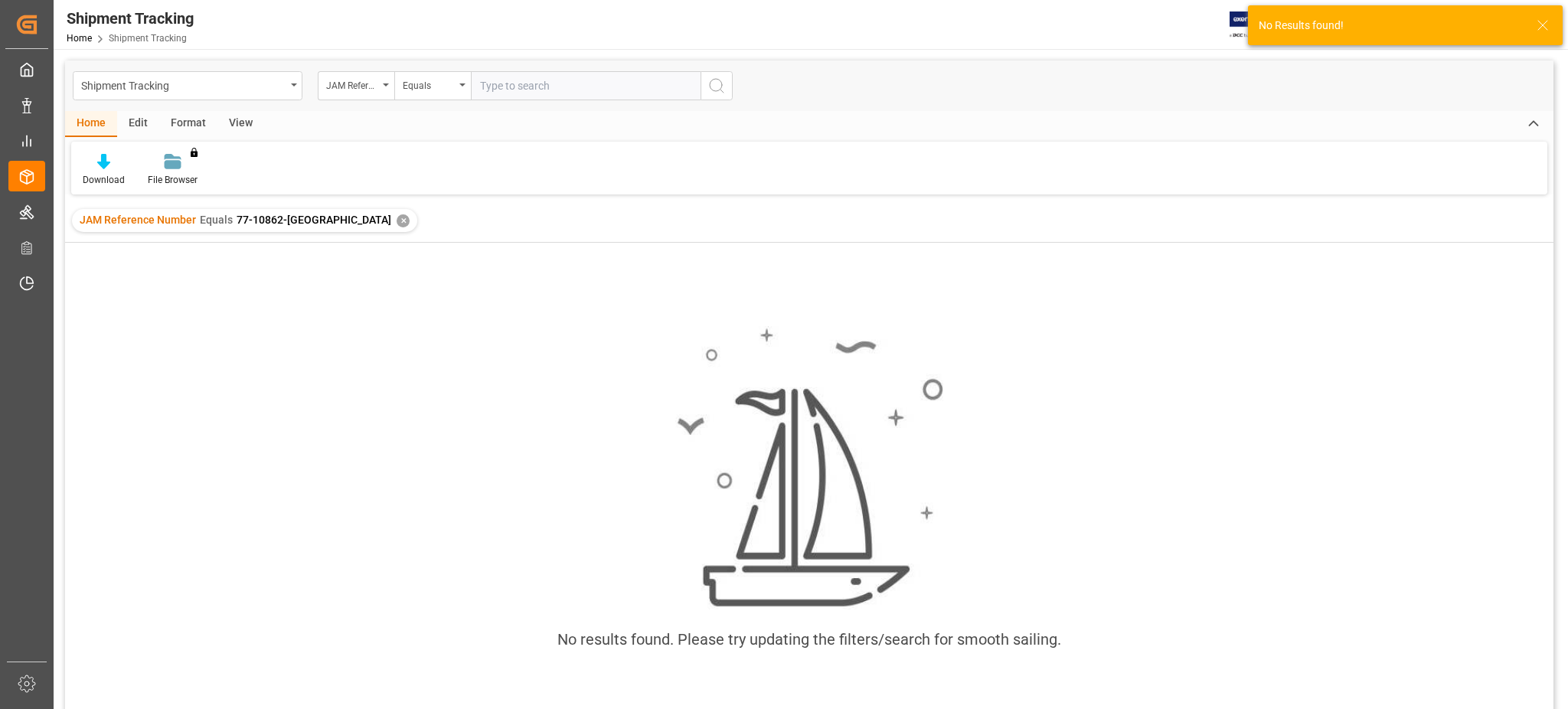
click at [397, 221] on div "✕" at bounding box center [403, 221] width 13 height 13
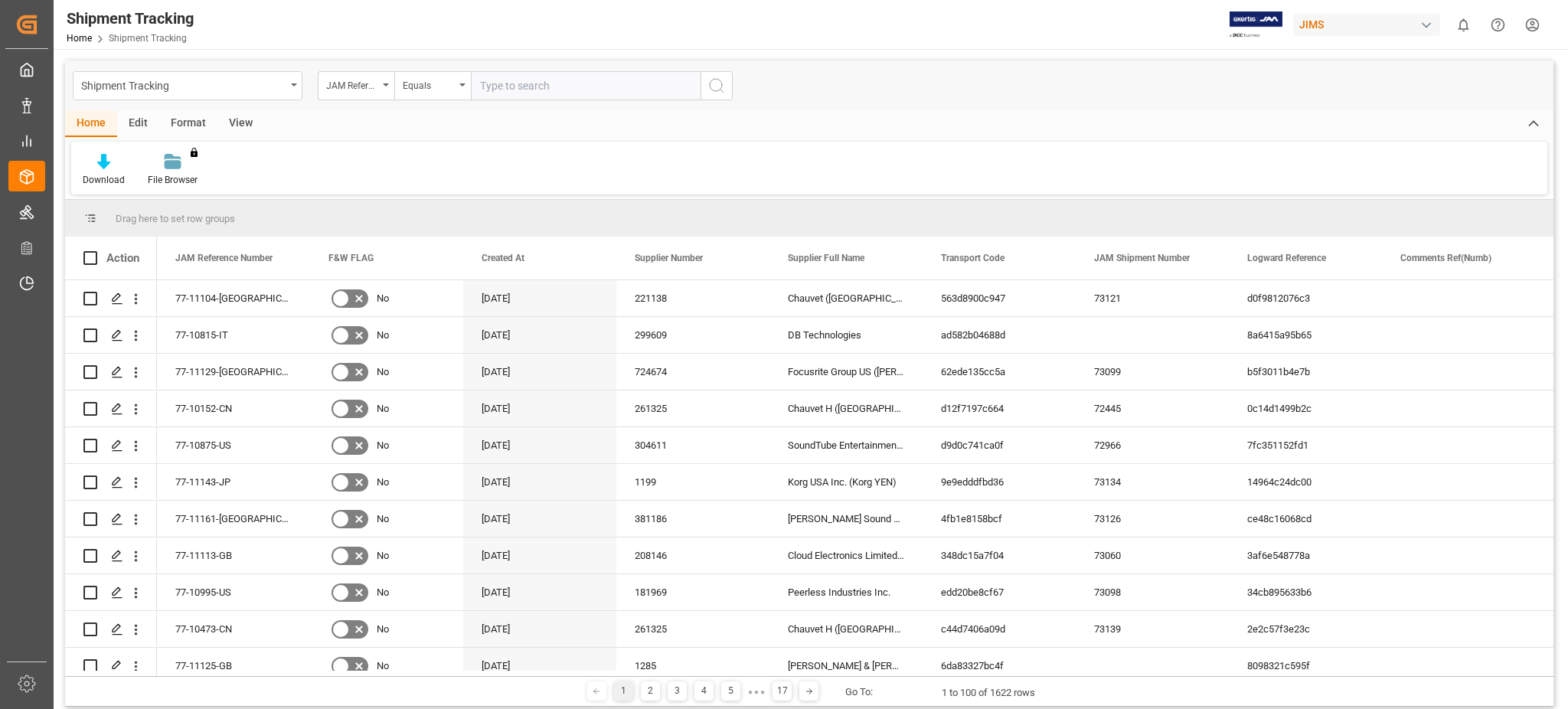
click at [541, 87] on input "text" at bounding box center [585, 86] width 230 height 29
type input "77-10965-cn"
click at [721, 87] on icon "search button" at bounding box center [716, 86] width 18 height 18
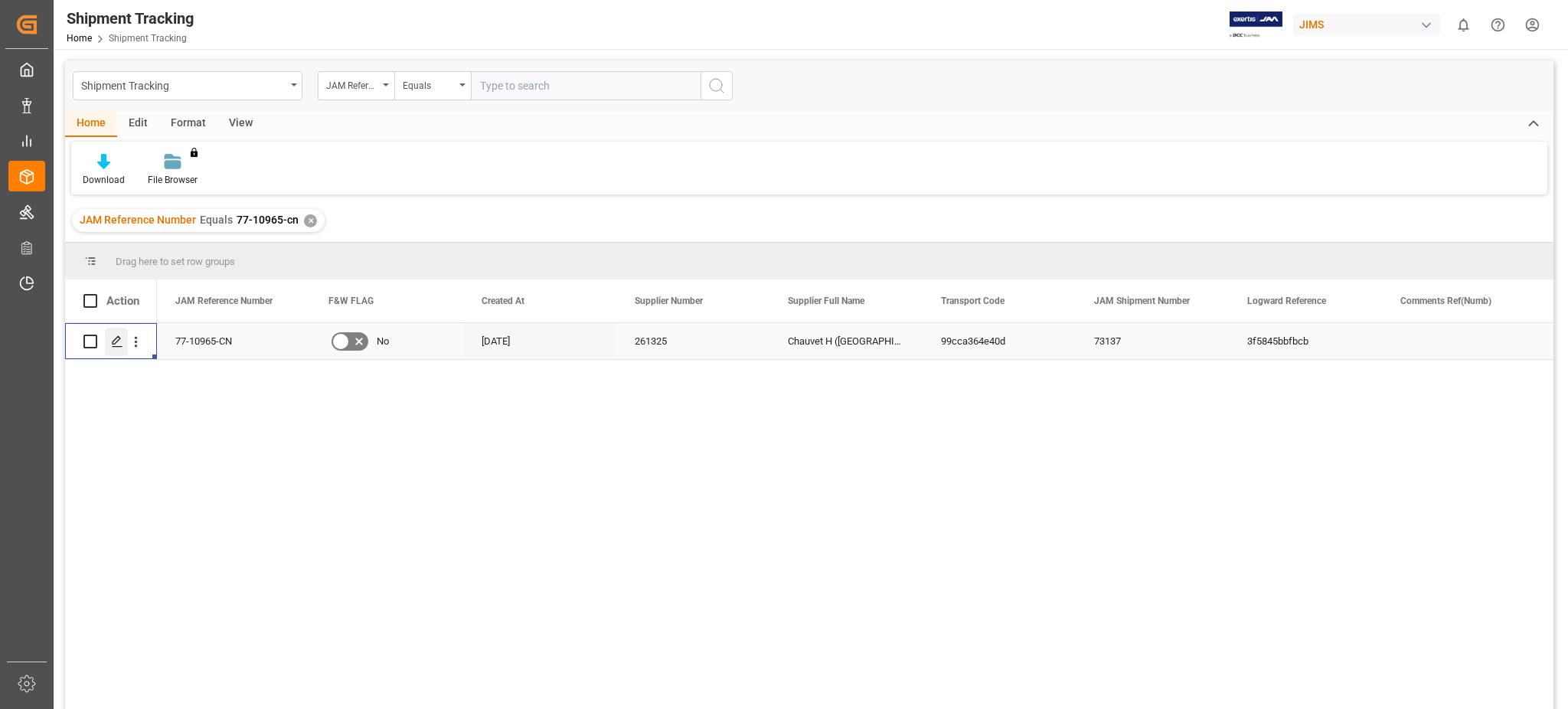
click at [120, 343] on icon "Press SPACE to select this row." at bounding box center [117, 342] width 13 height 13
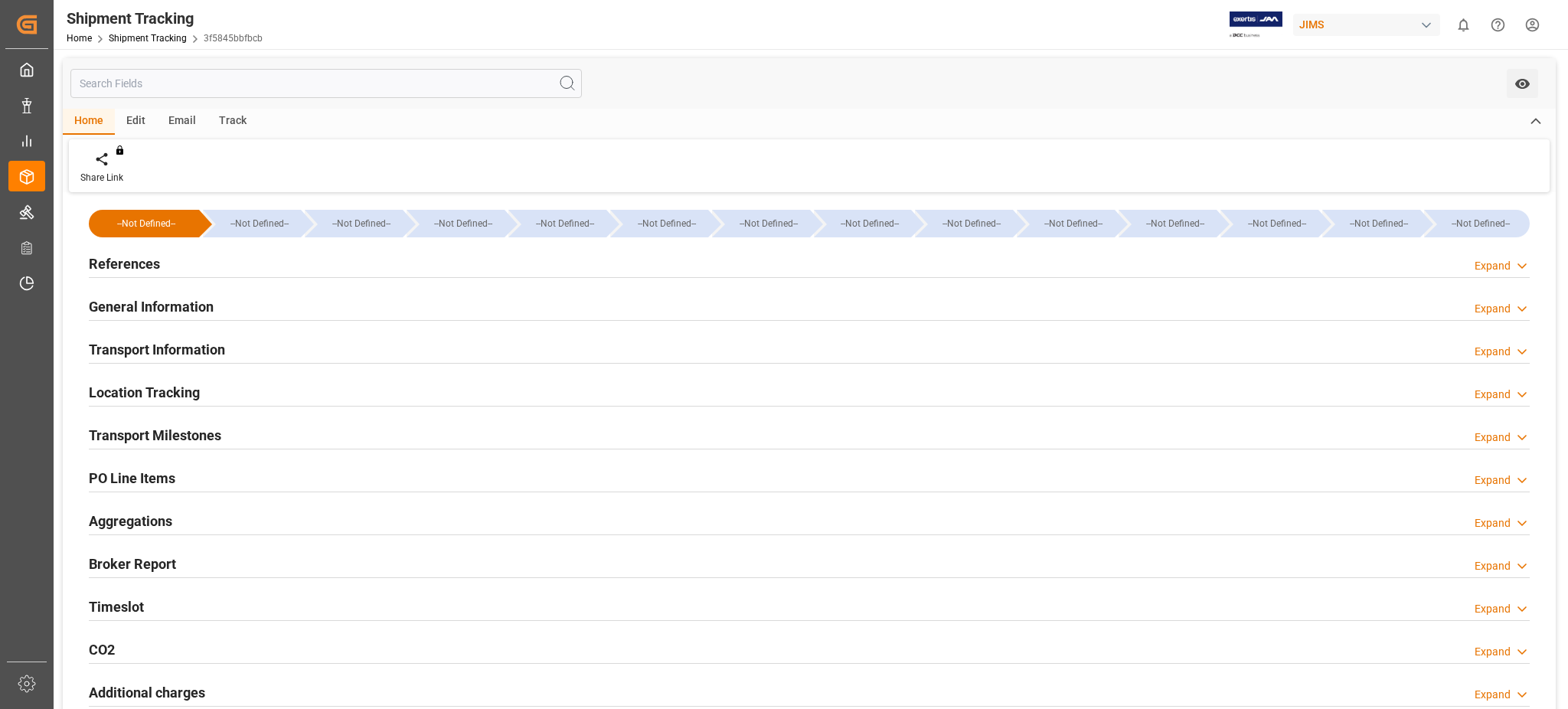
click at [154, 606] on div "Timeslot Expand" at bounding box center [809, 605] width 1441 height 29
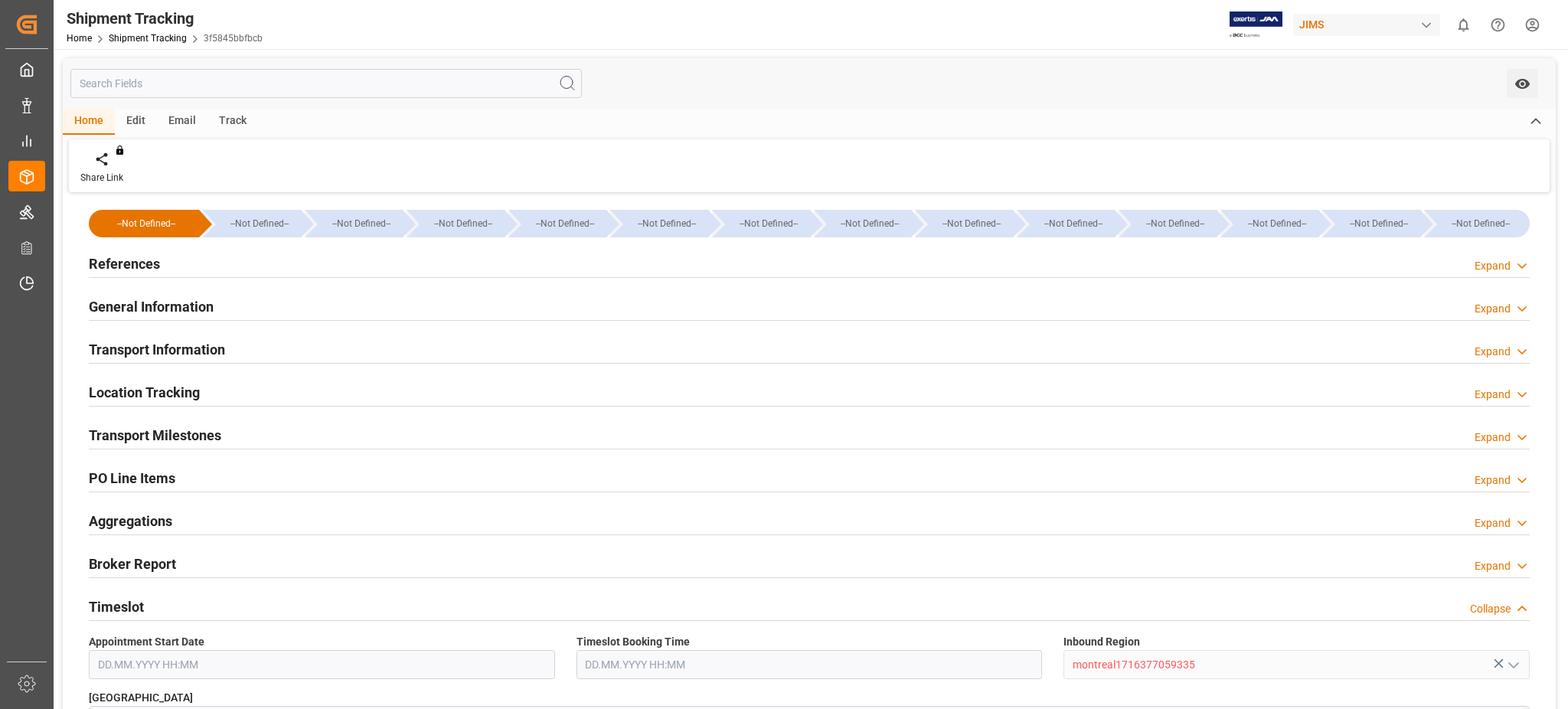
click at [185, 422] on div "Transport Milestones" at bounding box center [154, 434] width 133 height 29
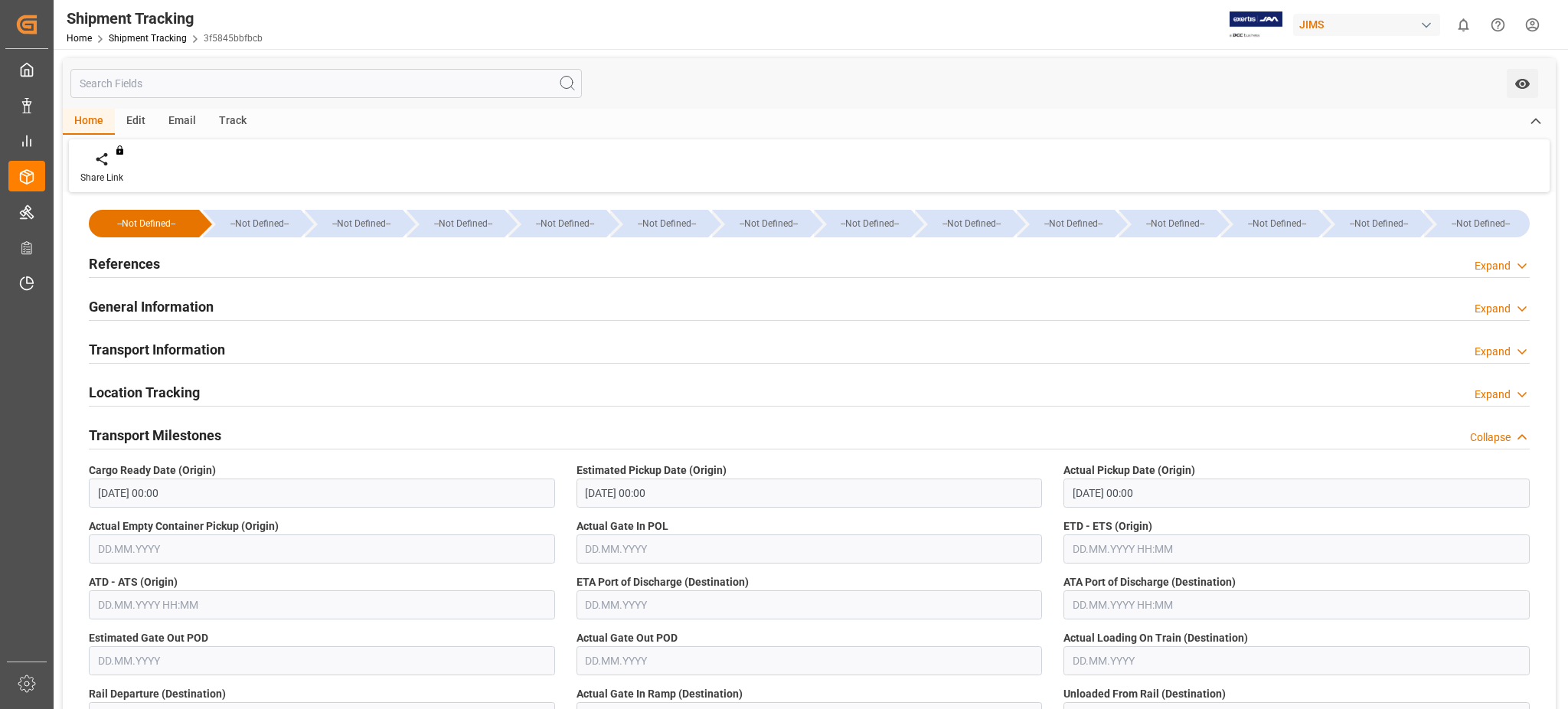
click at [225, 424] on div "Transport Milestones Collapse" at bounding box center [809, 434] width 1441 height 29
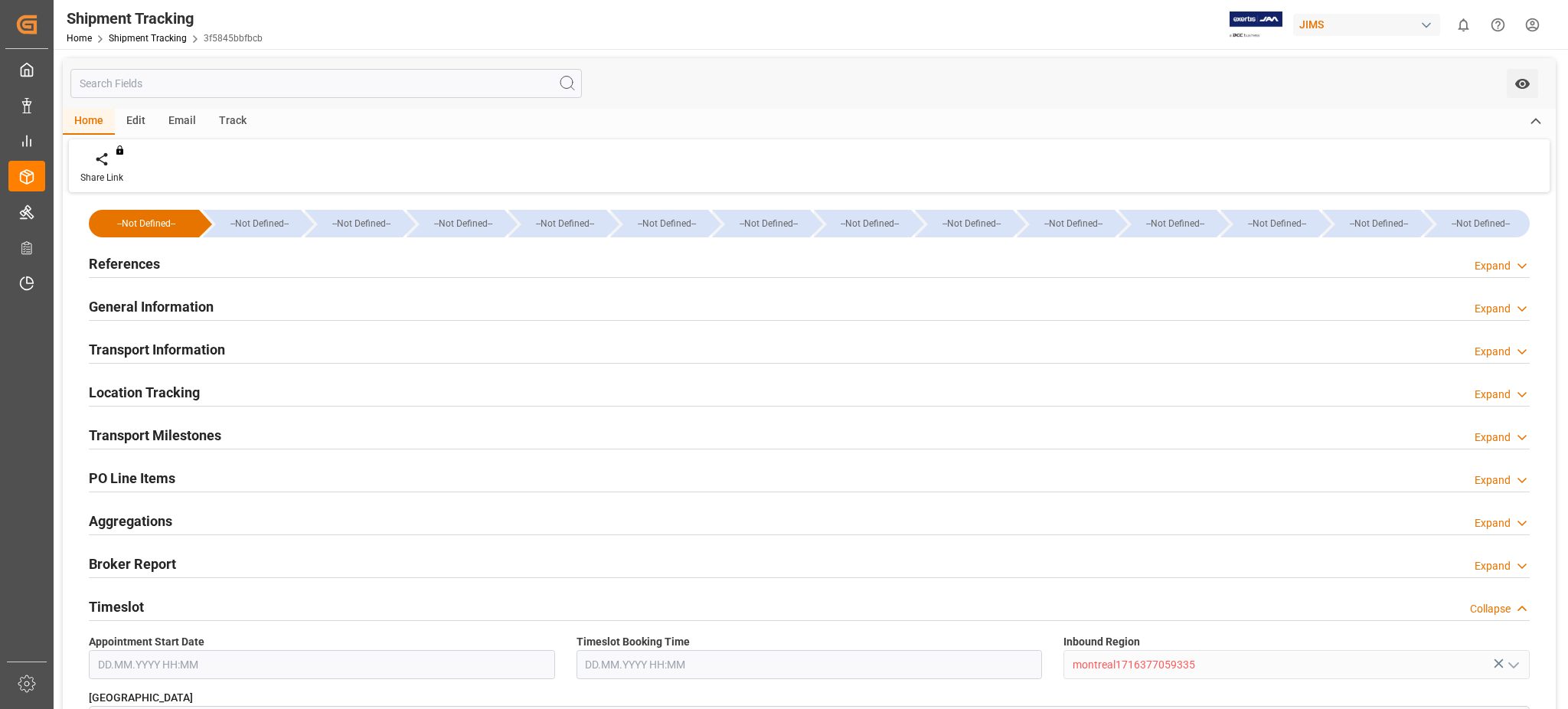
click at [204, 328] on div "Transport Information Expand" at bounding box center [809, 350] width 1462 height 43
click at [200, 320] on div at bounding box center [809, 320] width 1441 height 1
click at [200, 300] on h2 "General Information" at bounding box center [151, 307] width 124 height 21
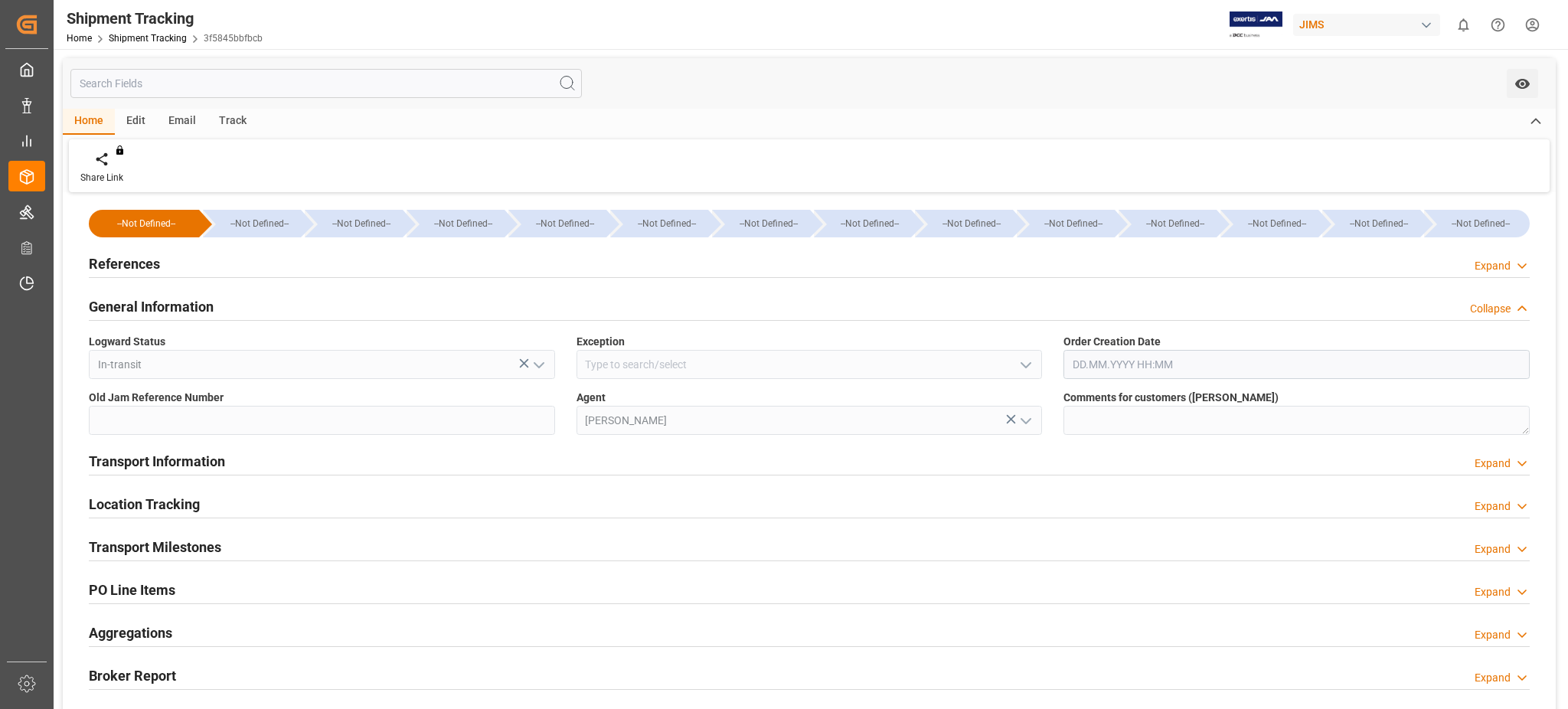
click at [174, 301] on h2 "General Information" at bounding box center [151, 307] width 124 height 21
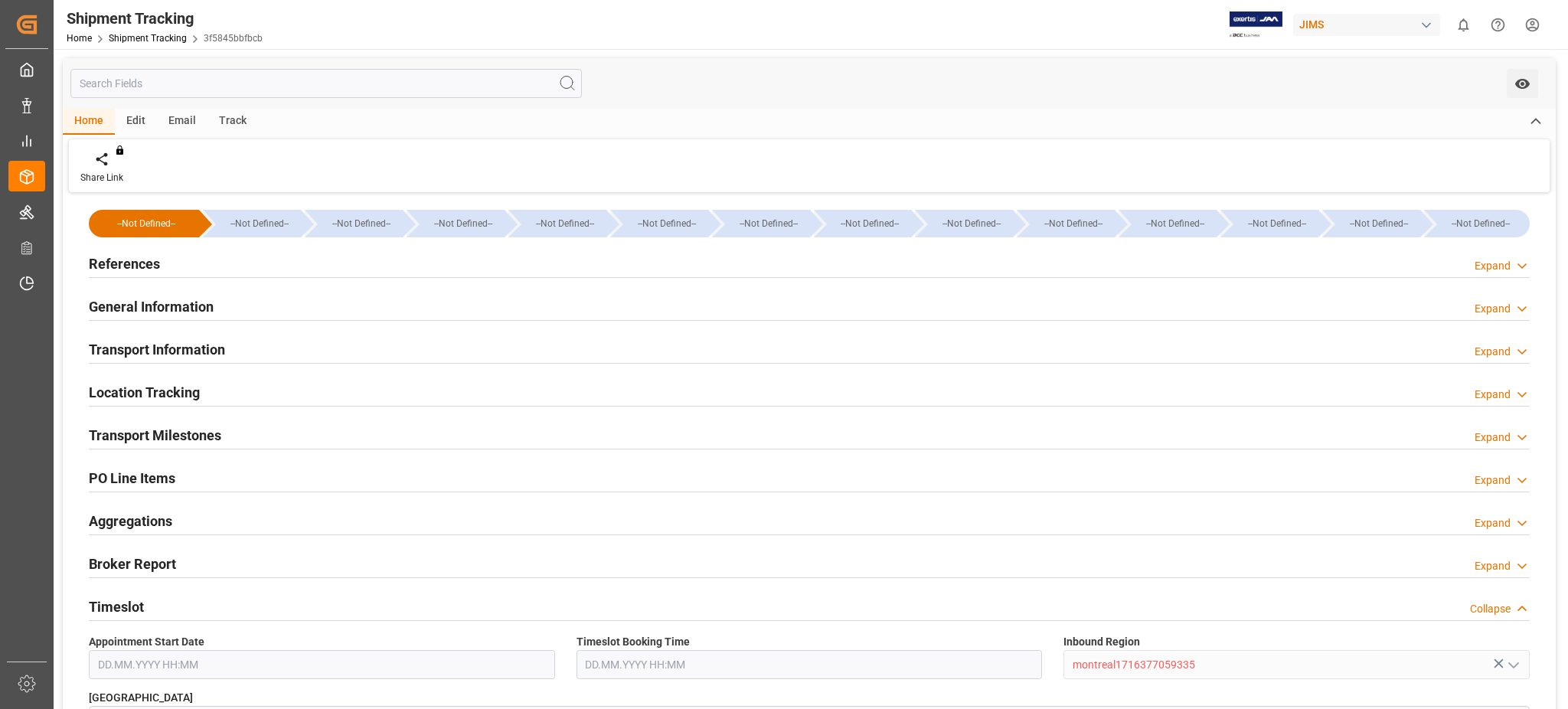
click at [142, 252] on div "References" at bounding box center [124, 262] width 71 height 29
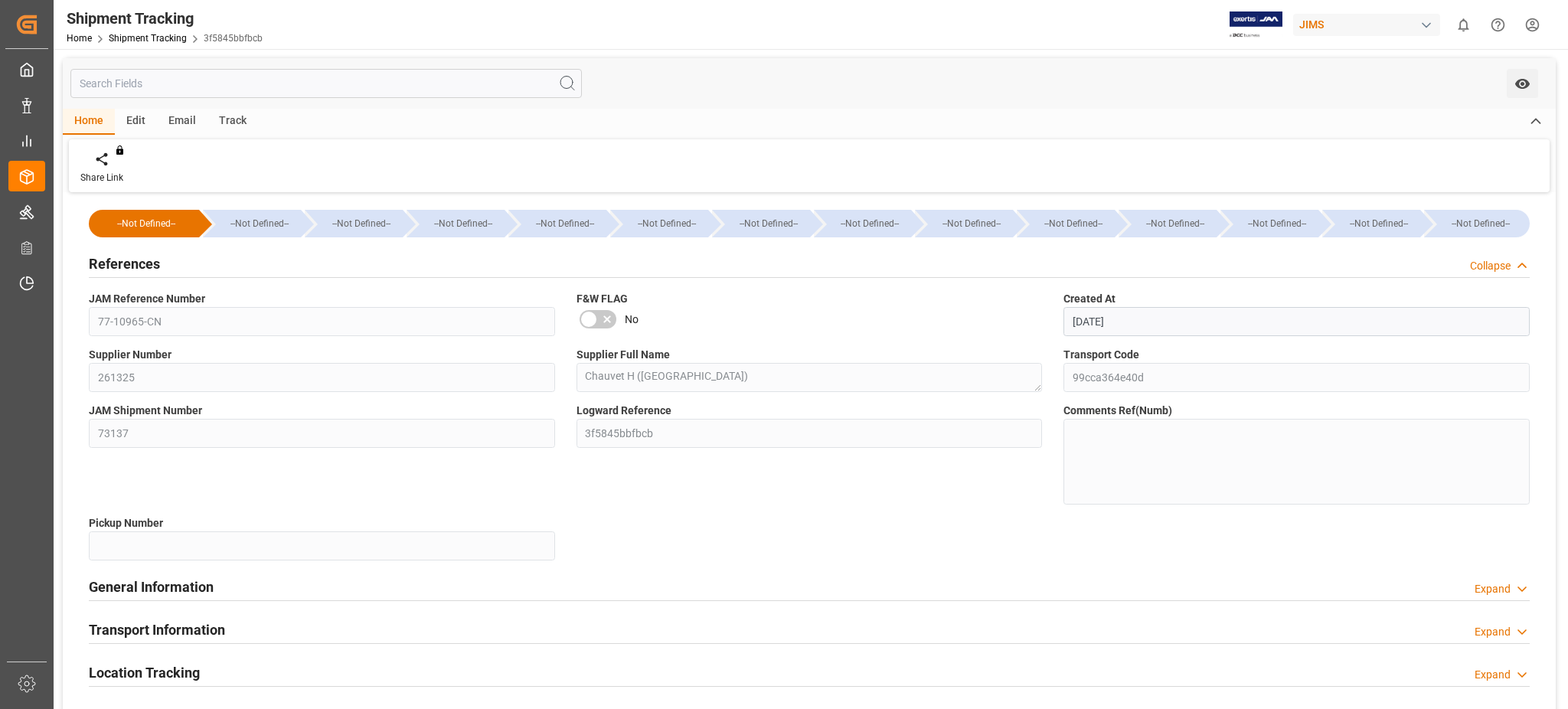
click at [142, 252] on div "References" at bounding box center [124, 262] width 71 height 29
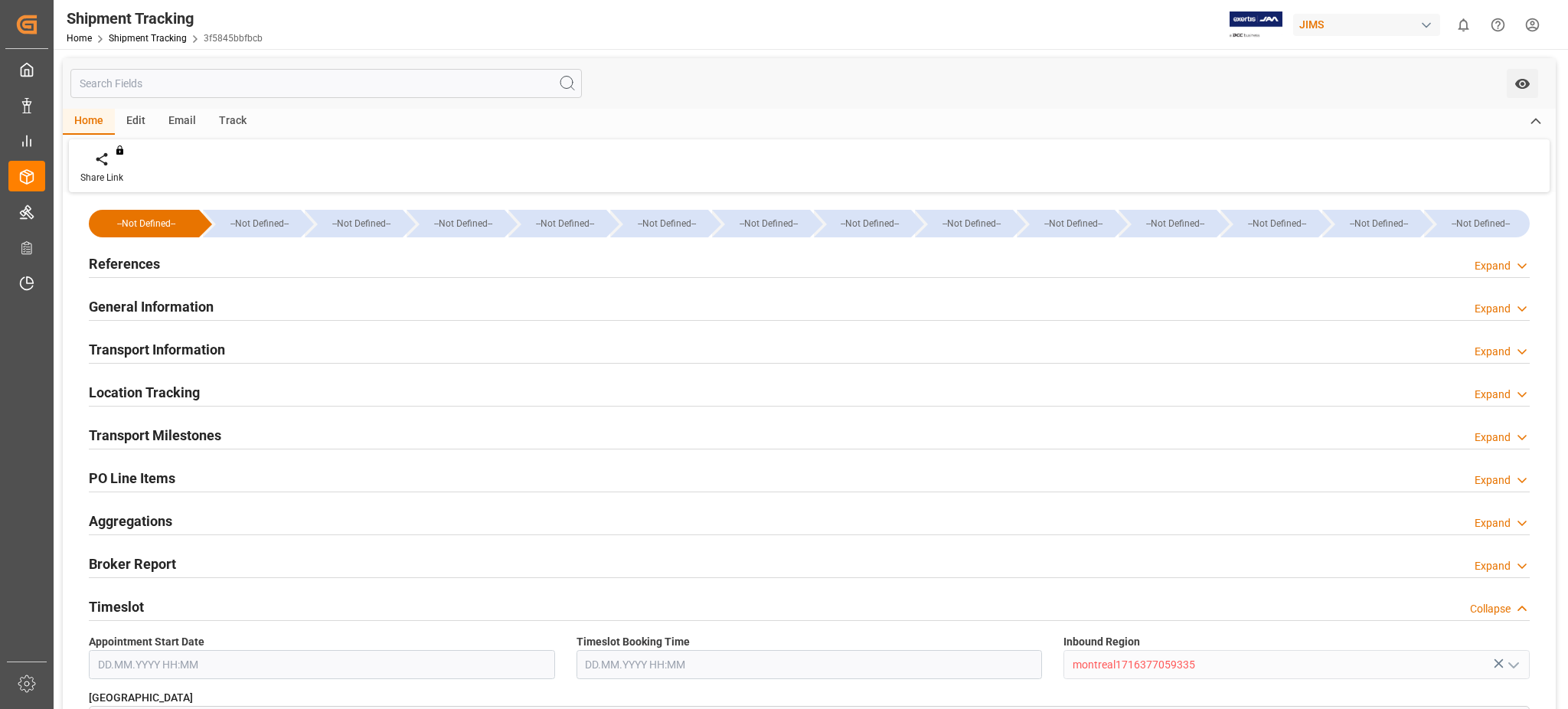
click at [186, 354] on h2 "Transport Information" at bounding box center [156, 349] width 136 height 21
